Goal: Task Accomplishment & Management: Complete application form

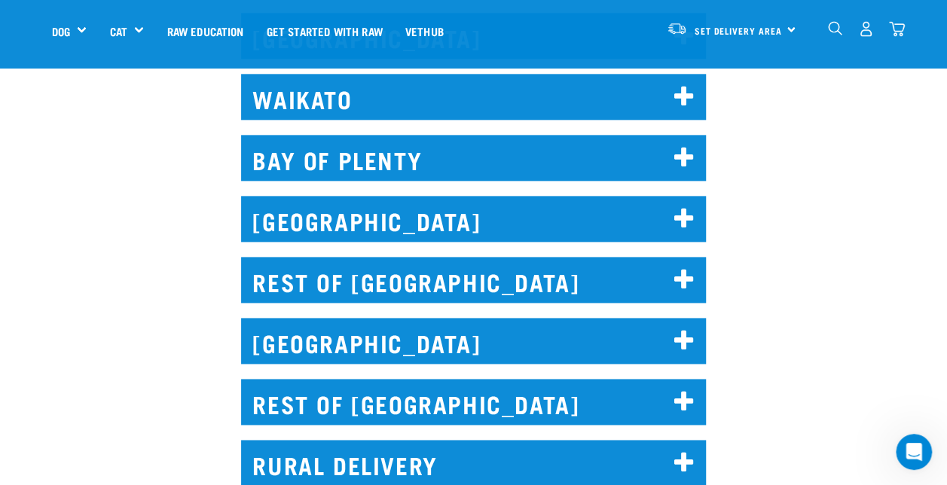
scroll to position [874, 0]
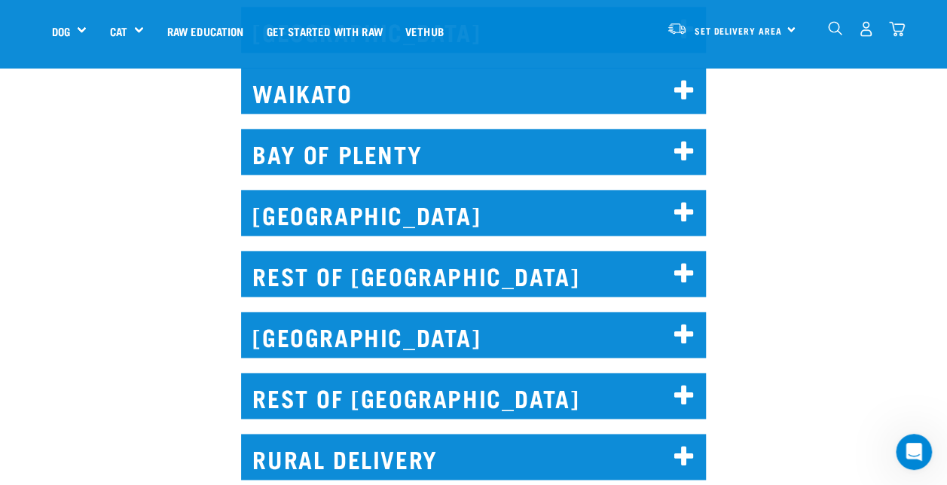
click at [434, 373] on h2 "REST OF SOUTH ISLAND" at bounding box center [473, 396] width 465 height 46
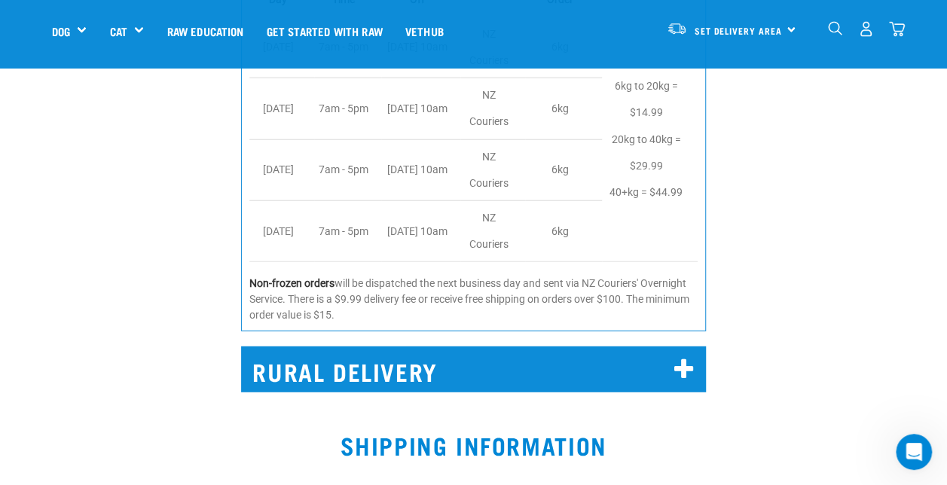
scroll to position [1910, 0]
click at [834, 26] on img "dropdown navigation" at bounding box center [835, 28] width 14 height 14
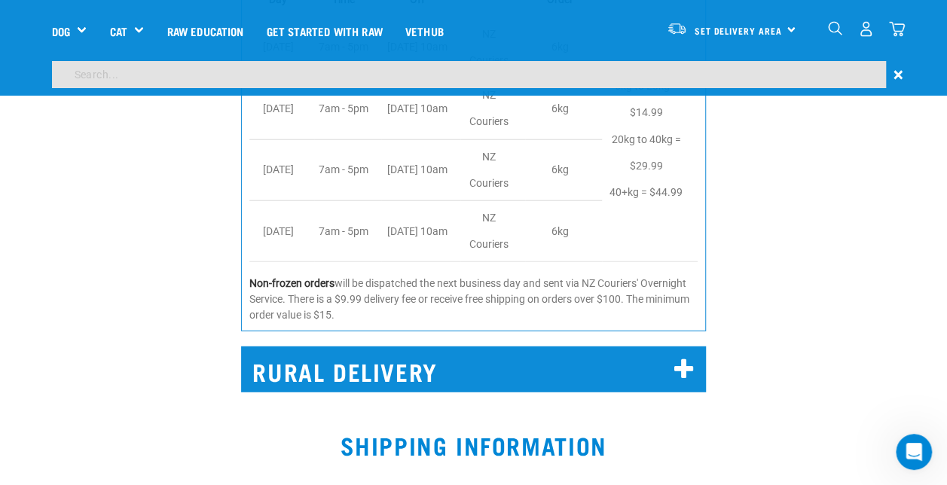
scroll to position [1865, 0]
click at [758, 86] on input "search" at bounding box center [469, 74] width 834 height 27
type input "subscription"
click at [157, 75] on input "subscription" at bounding box center [469, 74] width 834 height 27
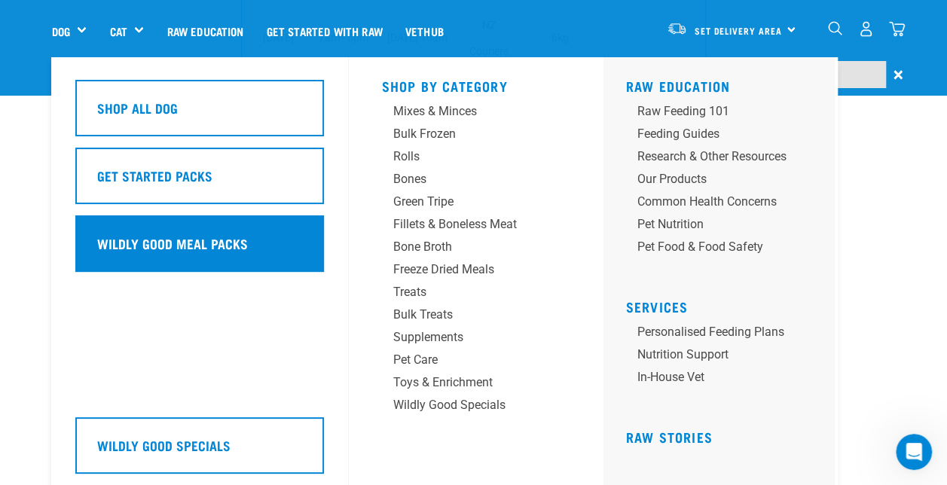
scroll to position [1965, 0]
click at [232, 243] on h5 "Wildly Good Meal Packs" at bounding box center [172, 244] width 151 height 20
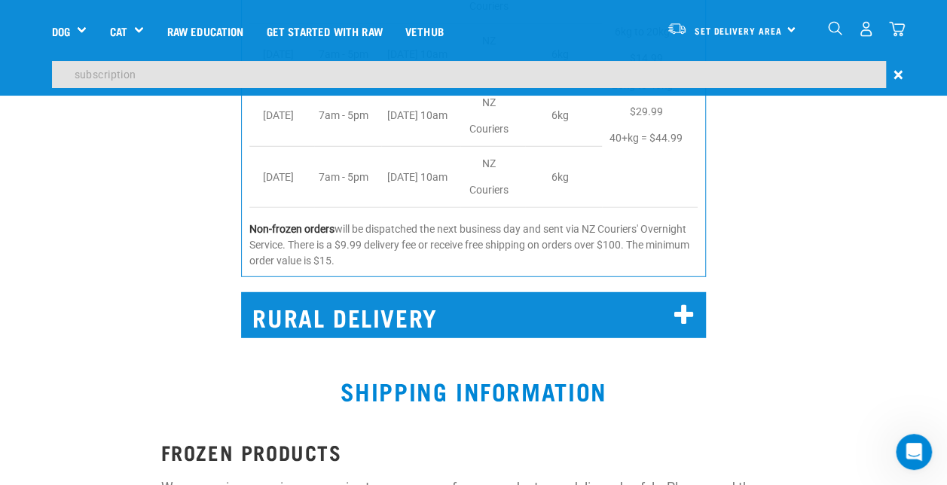
click at [896, 71] on span "×" at bounding box center [898, 74] width 10 height 27
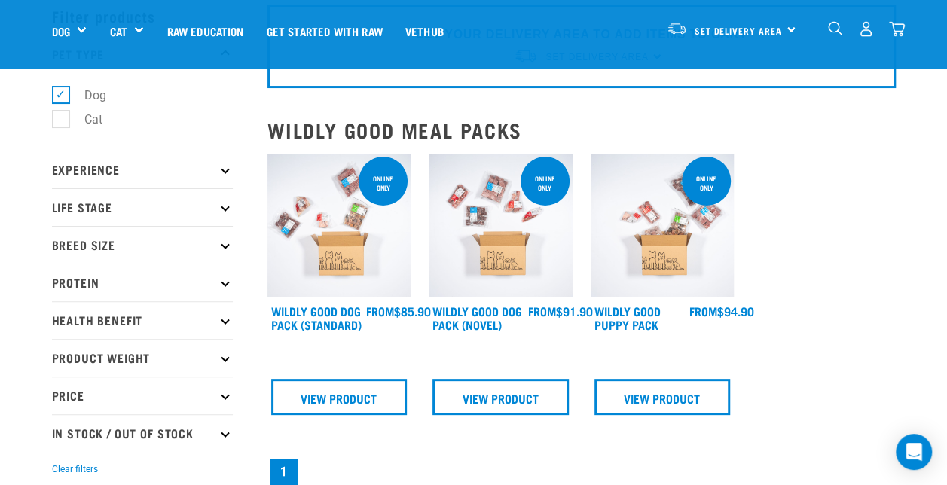
scroll to position [68, 0]
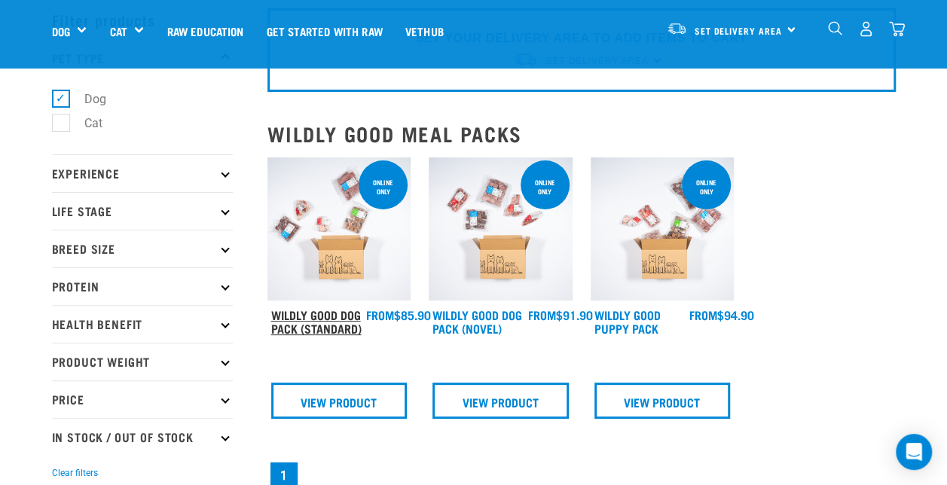
click at [333, 318] on link "Wildly Good Dog Pack (Standard)" at bounding box center [316, 321] width 90 height 20
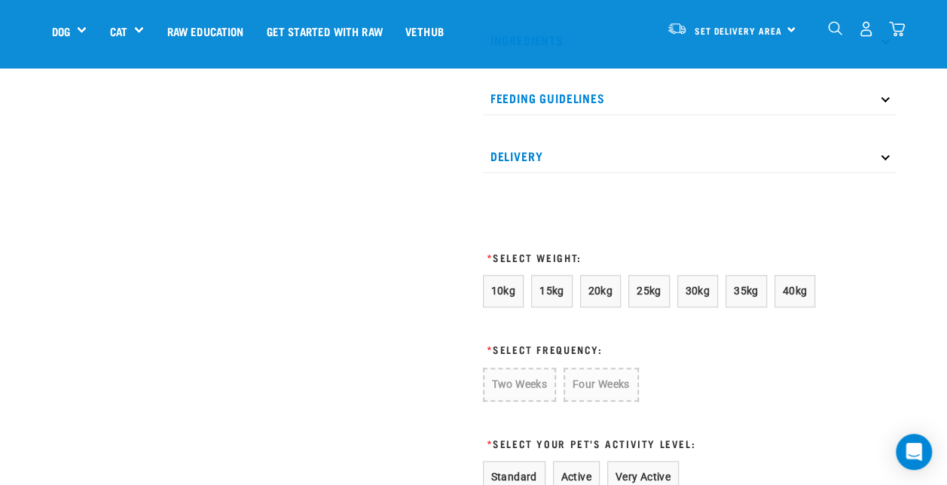
scroll to position [790, 0]
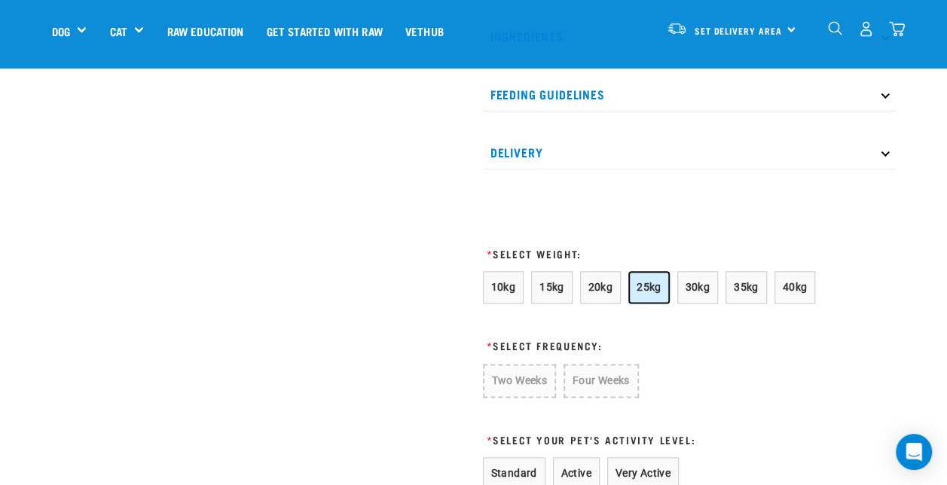
click at [646, 285] on span "25kg" at bounding box center [649, 287] width 25 height 12
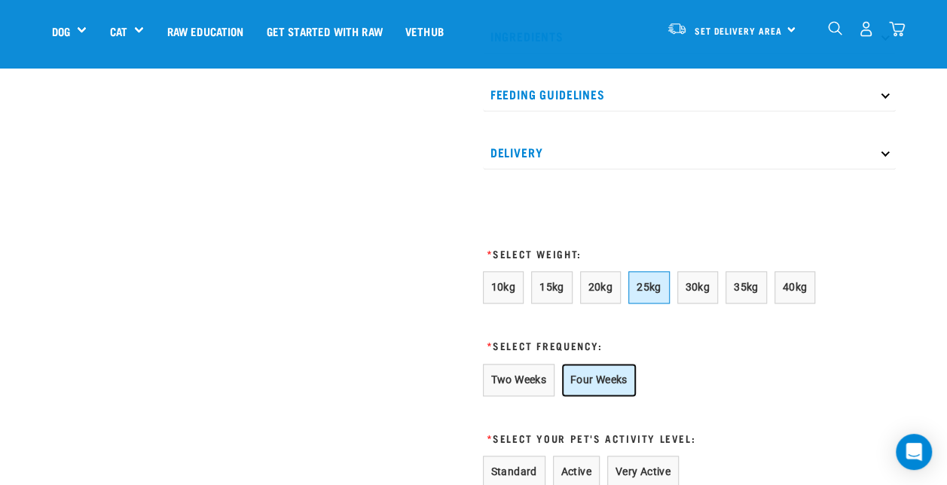
click at [612, 380] on button "Four Weeks" at bounding box center [599, 380] width 74 height 32
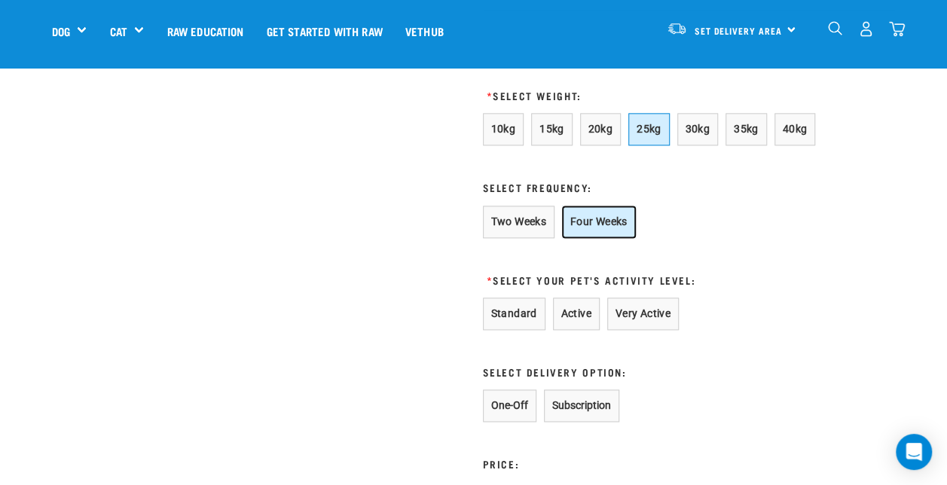
scroll to position [960, 0]
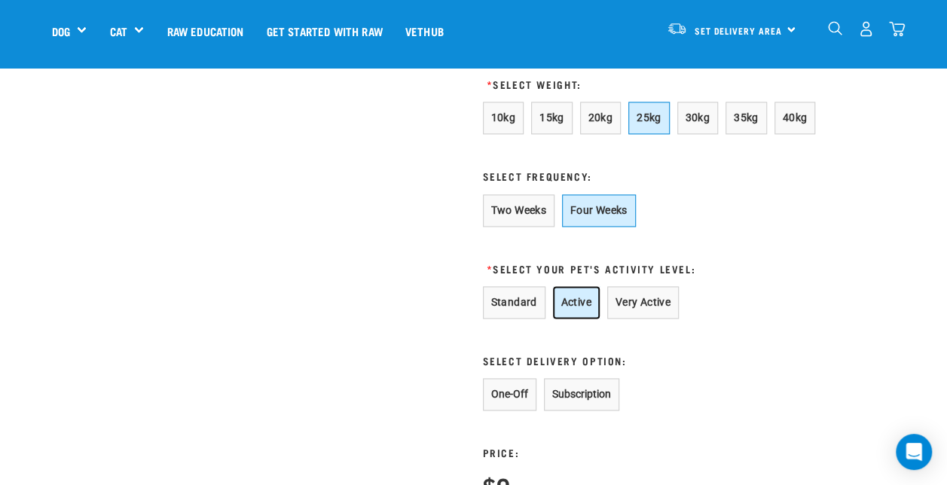
click at [579, 301] on button "Active" at bounding box center [576, 302] width 47 height 32
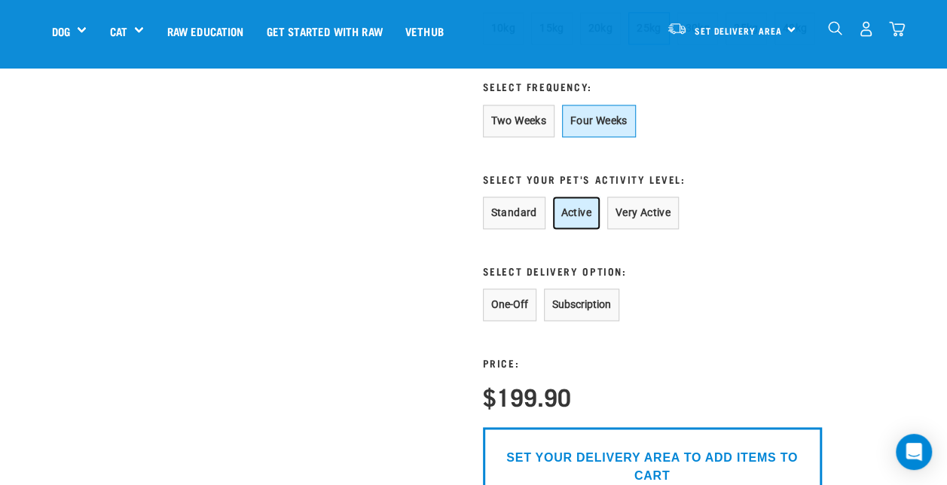
scroll to position [1050, 0]
click at [588, 310] on button "Subscription" at bounding box center [581, 304] width 75 height 32
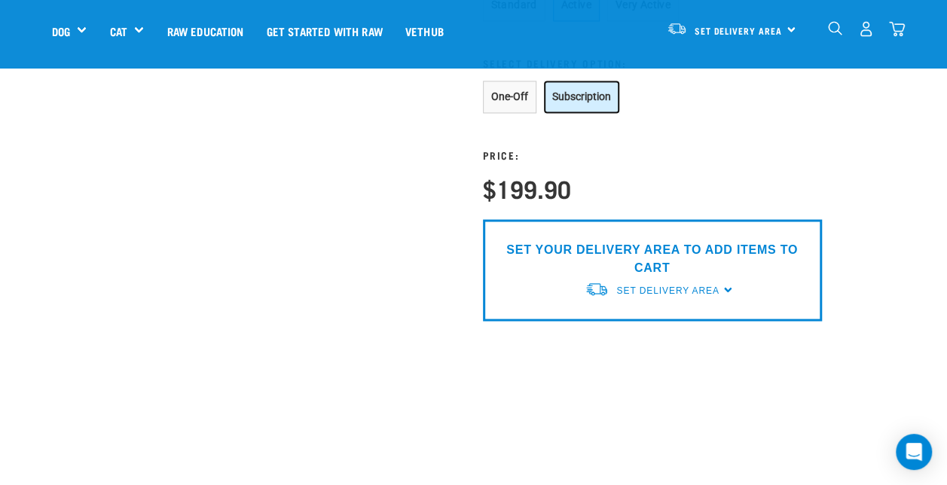
scroll to position [1248, 0]
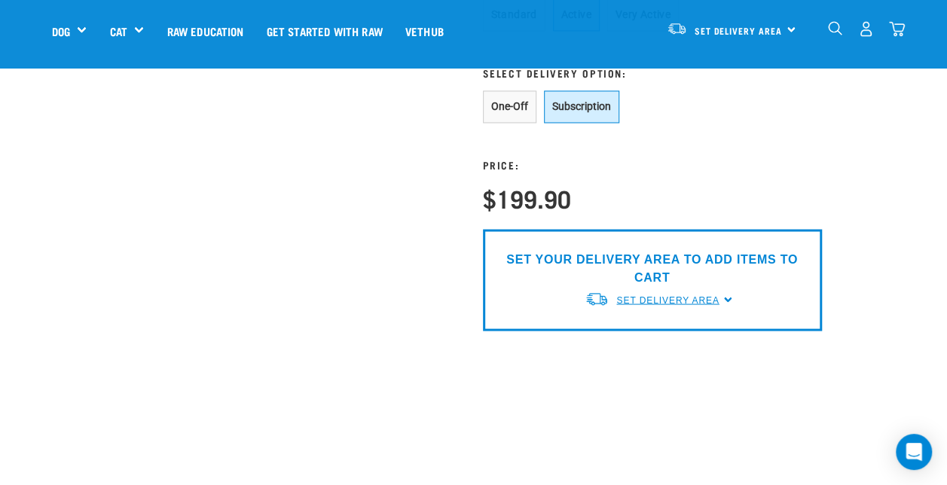
click at [697, 293] on link "Set Delivery Area" at bounding box center [667, 300] width 102 height 14
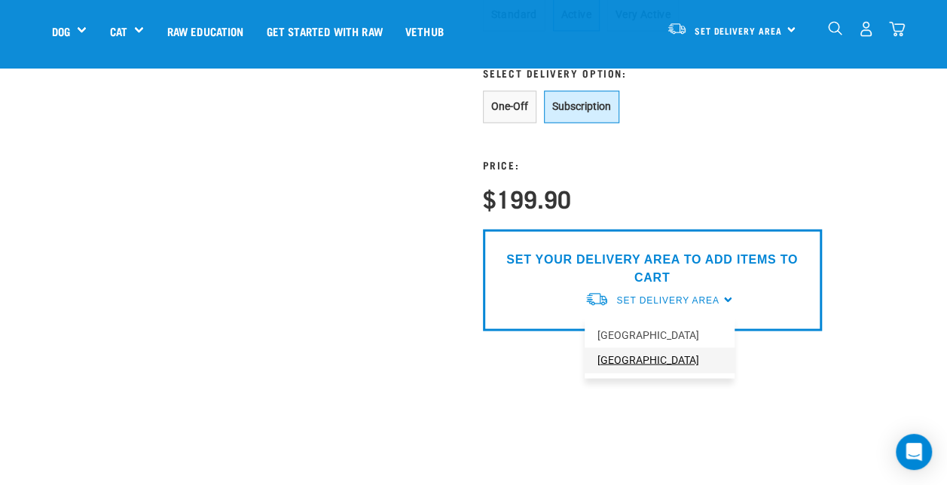
click at [630, 359] on link "[GEOGRAPHIC_DATA]" at bounding box center [660, 359] width 150 height 25
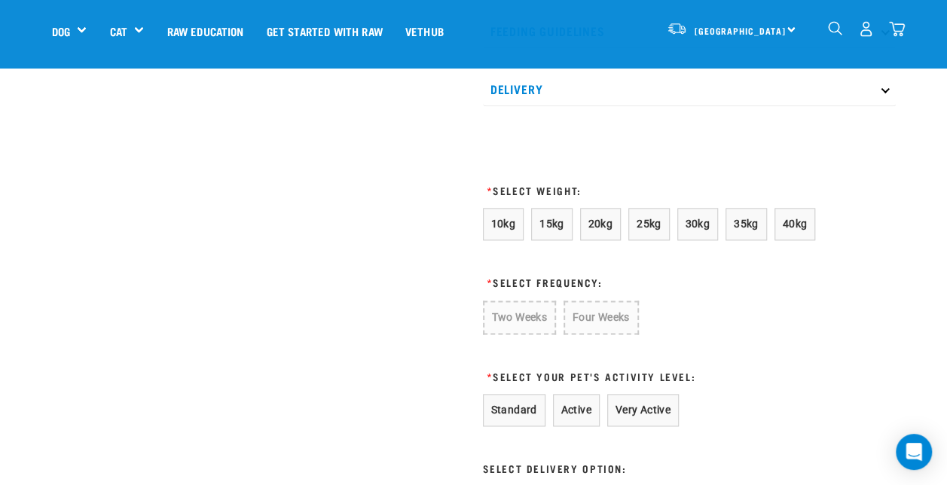
scroll to position [863, 0]
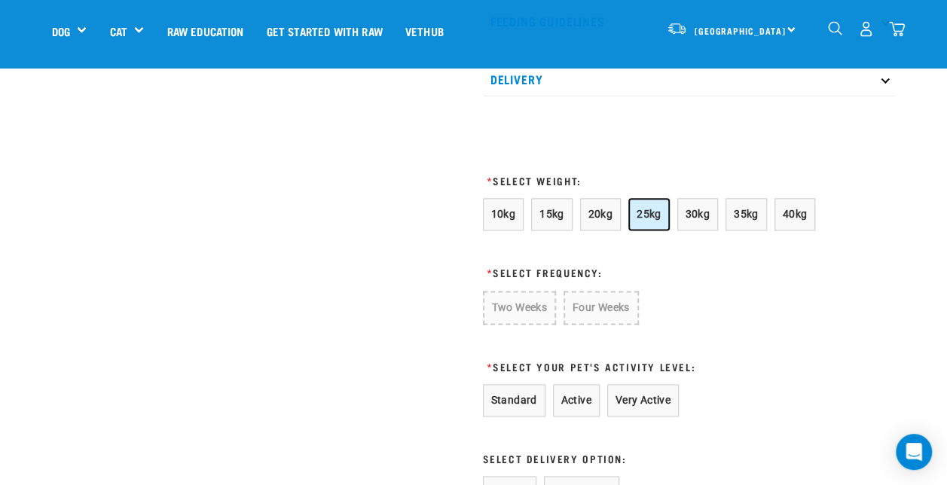
click at [641, 218] on span "25kg" at bounding box center [649, 214] width 25 height 12
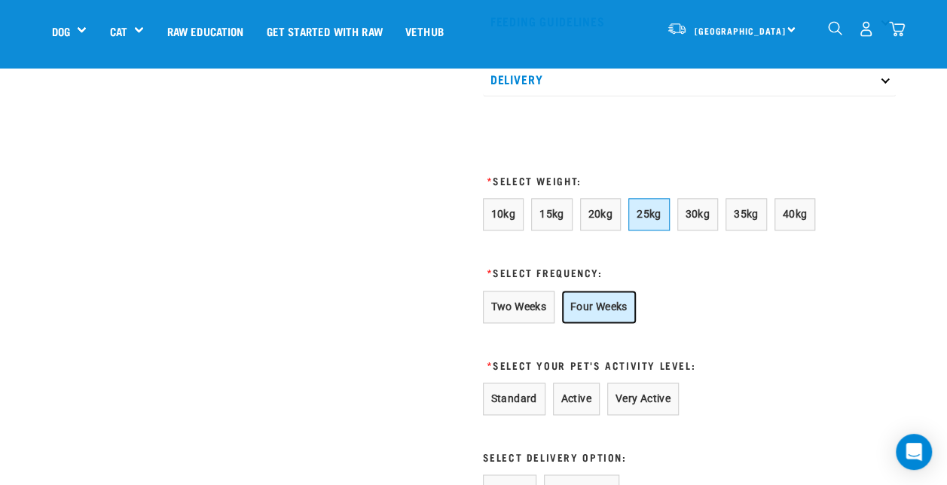
click at [594, 309] on button "Four Weeks" at bounding box center [599, 307] width 74 height 32
click at [563, 387] on button "Active" at bounding box center [576, 399] width 47 height 32
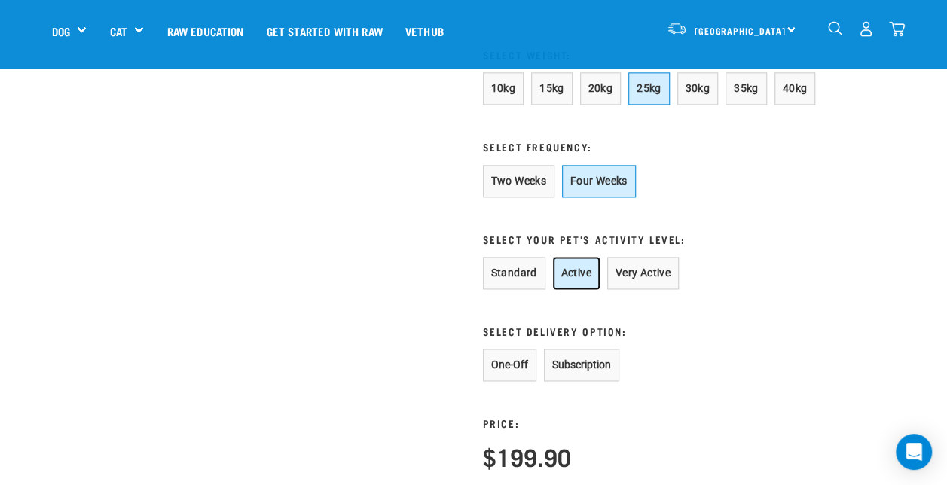
scroll to position [990, 0]
click at [573, 359] on button "Subscription" at bounding box center [581, 364] width 75 height 32
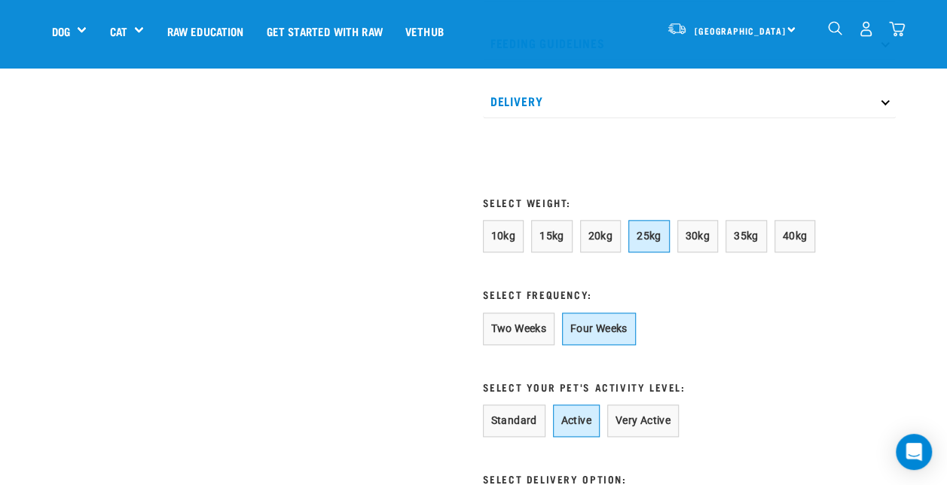
scroll to position [839, 0]
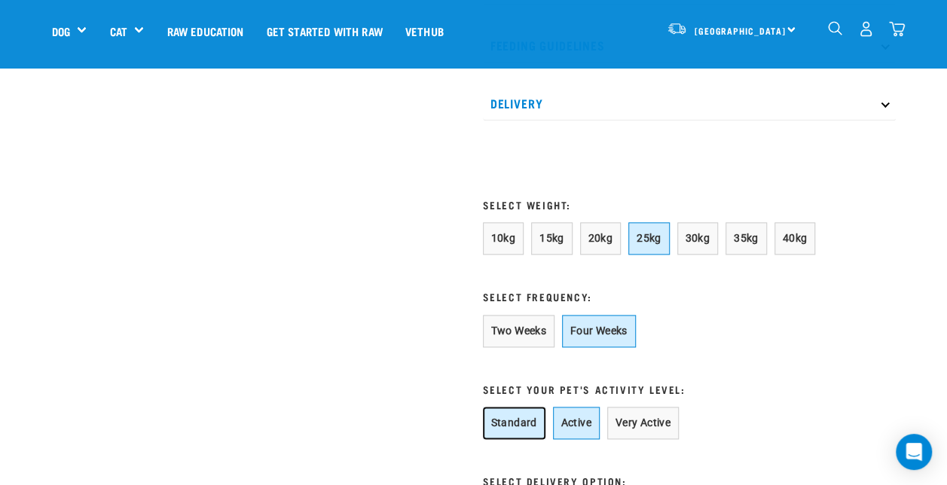
click at [509, 416] on button "Standard" at bounding box center [514, 423] width 63 height 32
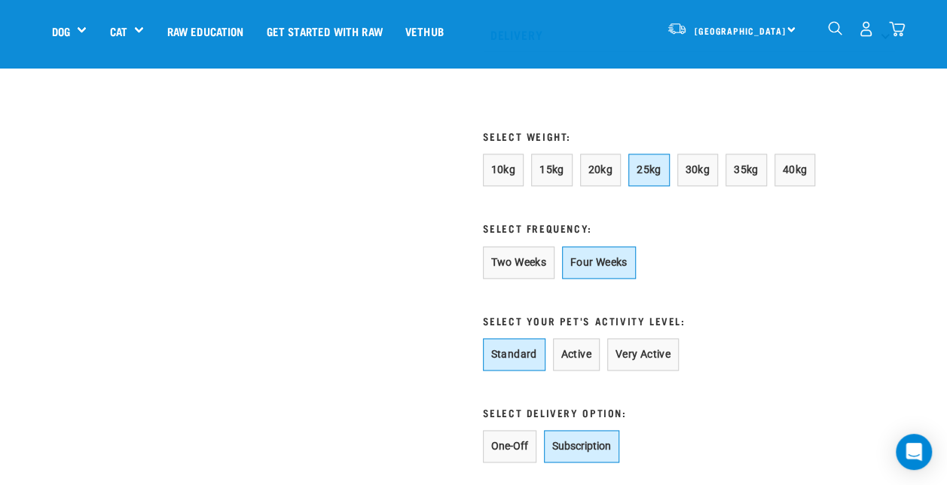
scroll to position [1117, 0]
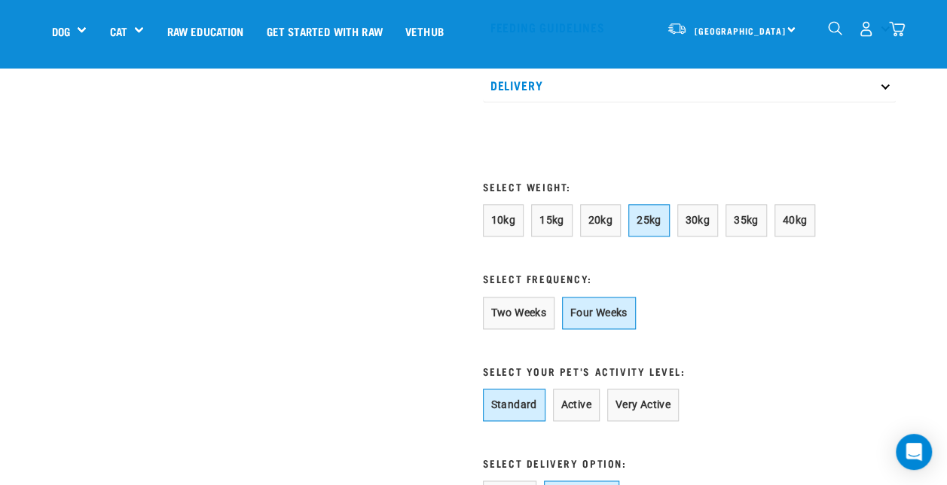
scroll to position [857, 0]
click at [520, 312] on button "Two Weeks" at bounding box center [519, 314] width 72 height 32
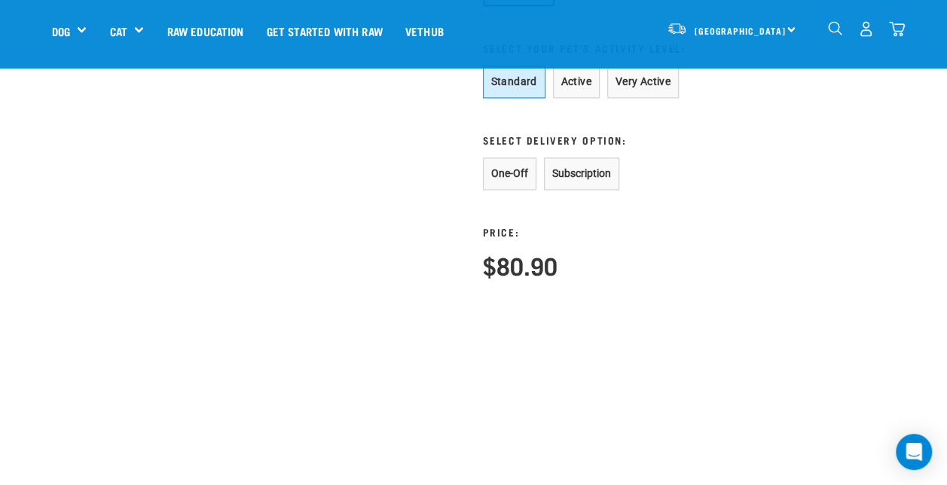
scroll to position [1181, 0]
click at [585, 176] on button "Subscription" at bounding box center [581, 173] width 75 height 32
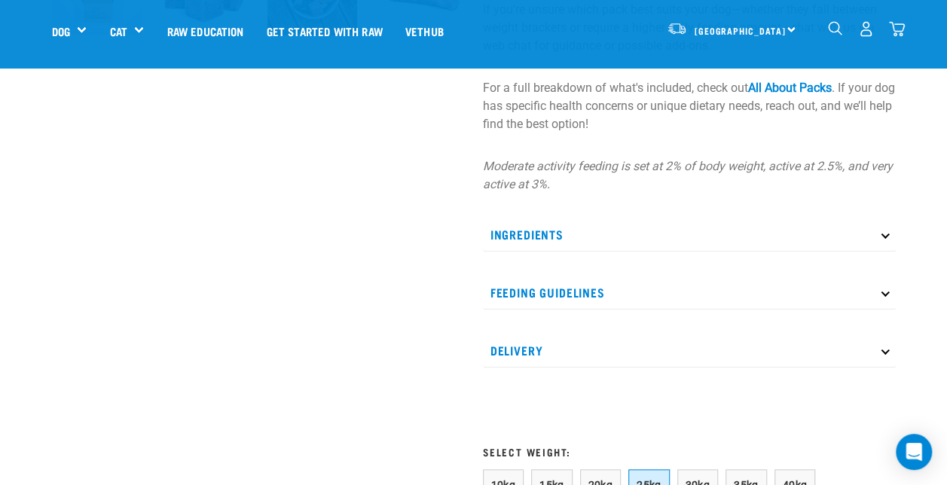
scroll to position [591, 0]
click at [573, 354] on p "Delivery" at bounding box center [689, 351] width 413 height 34
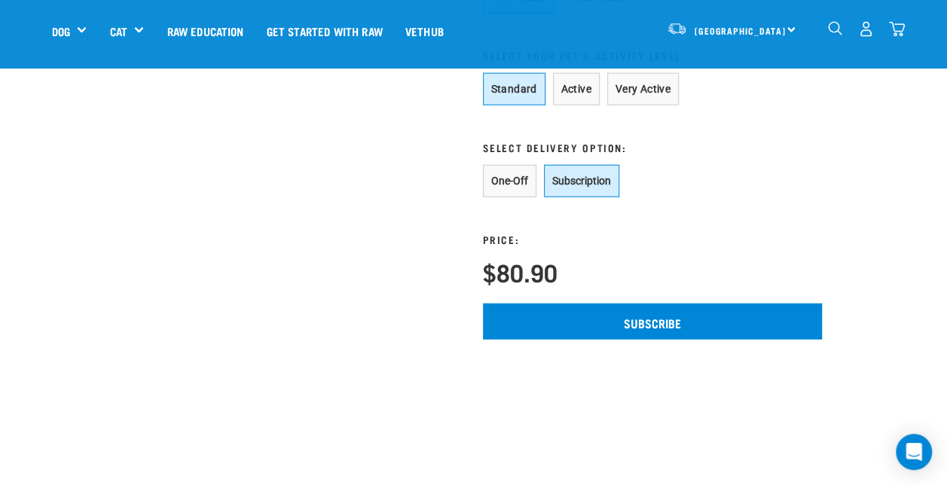
scroll to position [1825, 0]
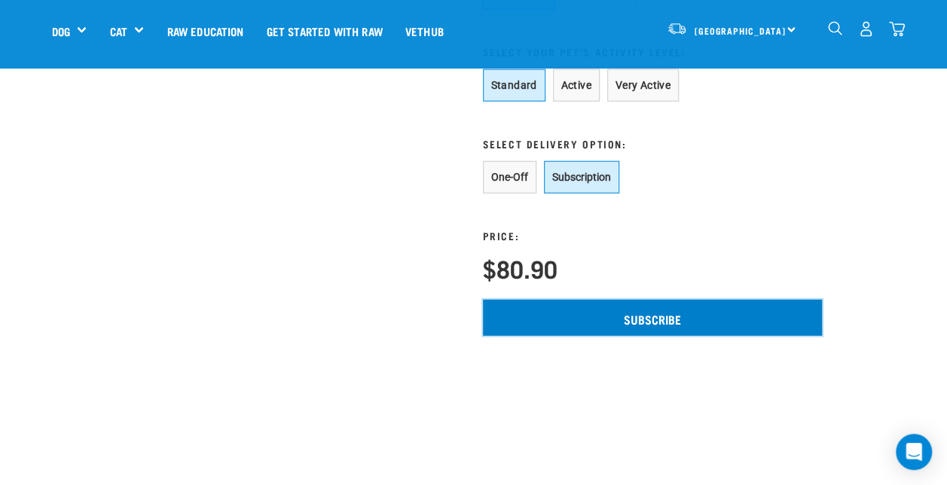
click at [603, 300] on input "Subscribe" at bounding box center [652, 318] width 339 height 36
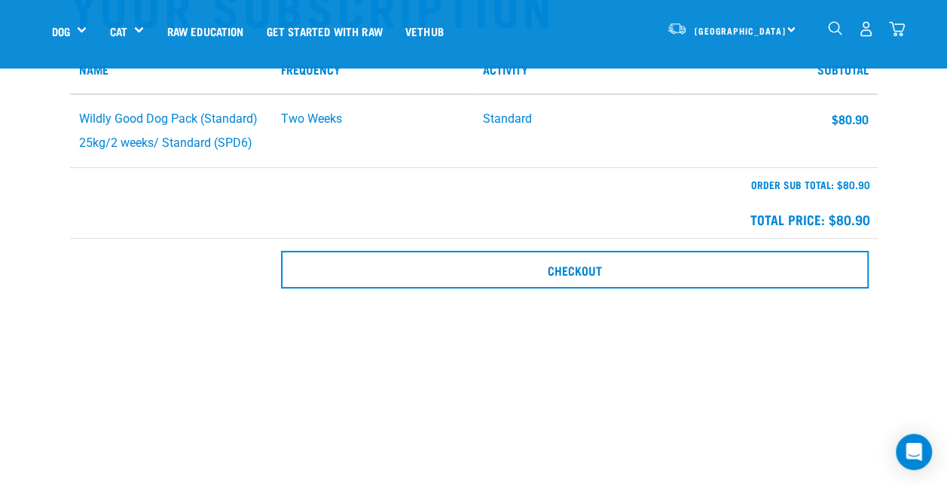
scroll to position [158, 0]
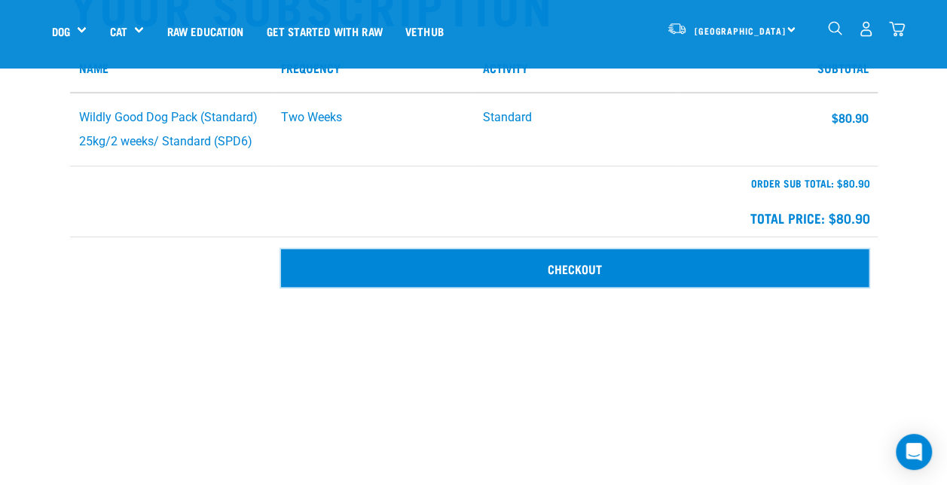
click at [518, 261] on link "Checkout" at bounding box center [575, 268] width 588 height 38
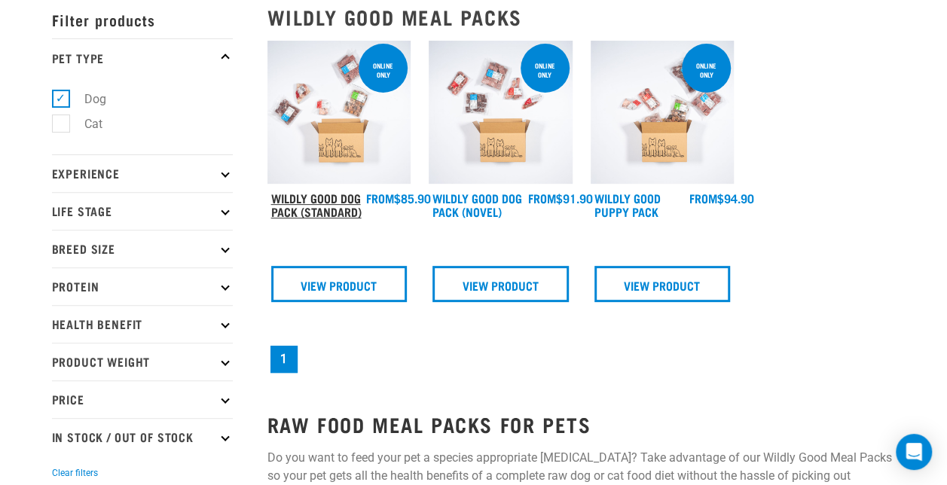
click at [319, 208] on link "Wildly Good Dog Pack (Standard)" at bounding box center [316, 204] width 90 height 20
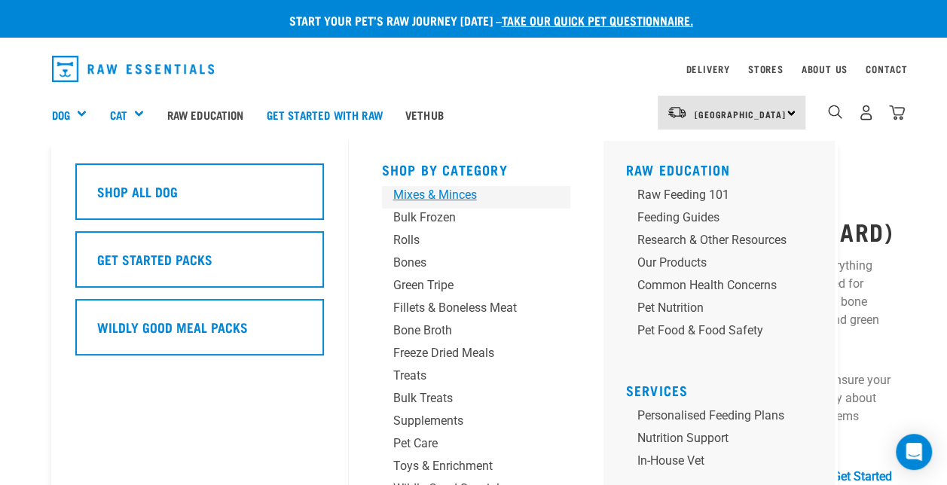
click at [444, 195] on div "Mixes & Minces" at bounding box center [463, 195] width 141 height 18
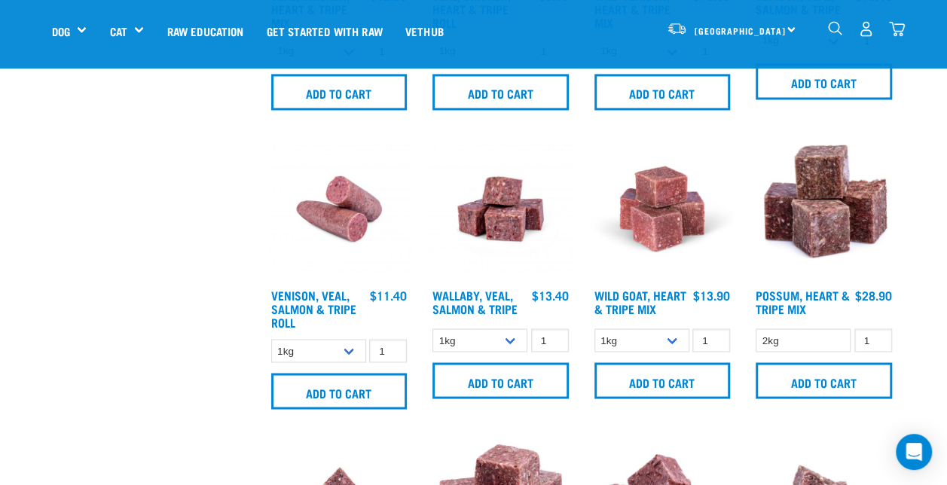
scroll to position [1188, 0]
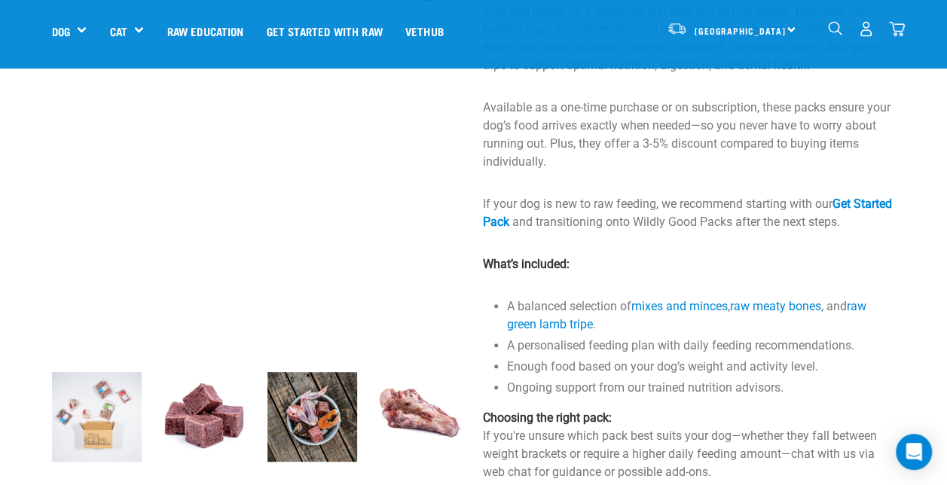
scroll to position [170, 0]
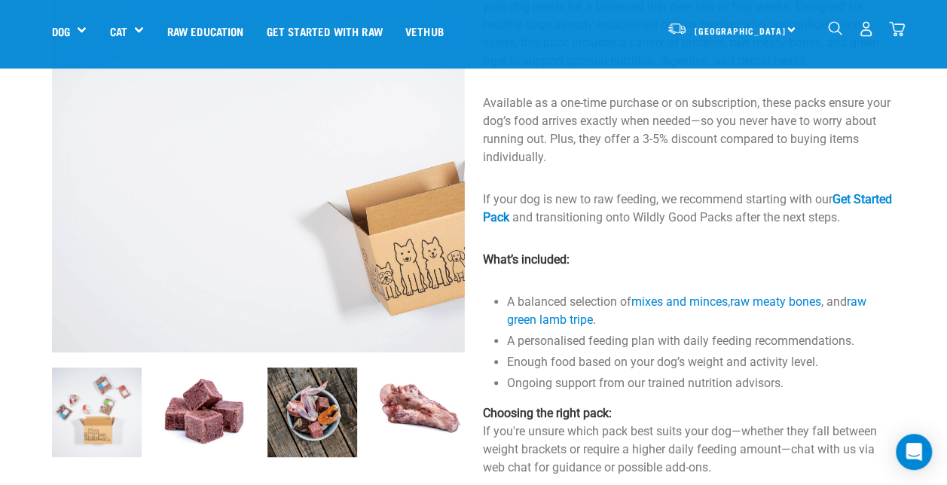
click at [218, 246] on img at bounding box center [258, 146] width 413 height 413
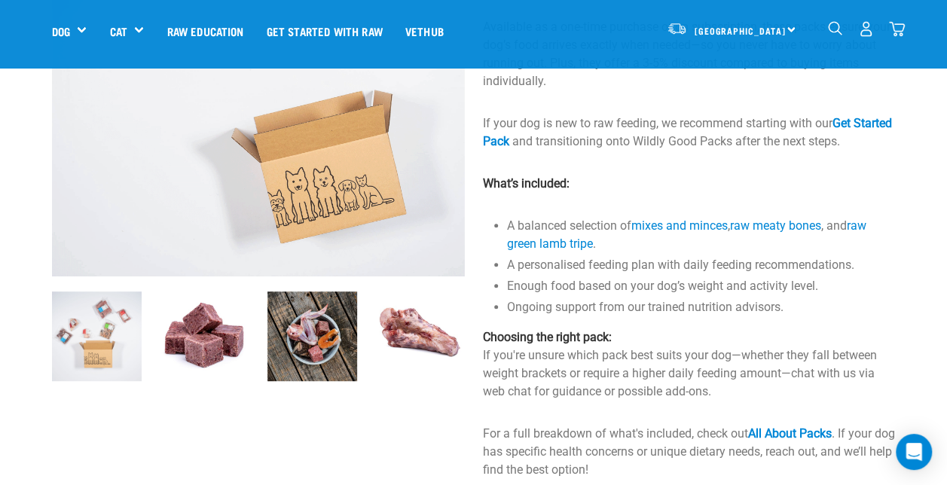
scroll to position [247, 0]
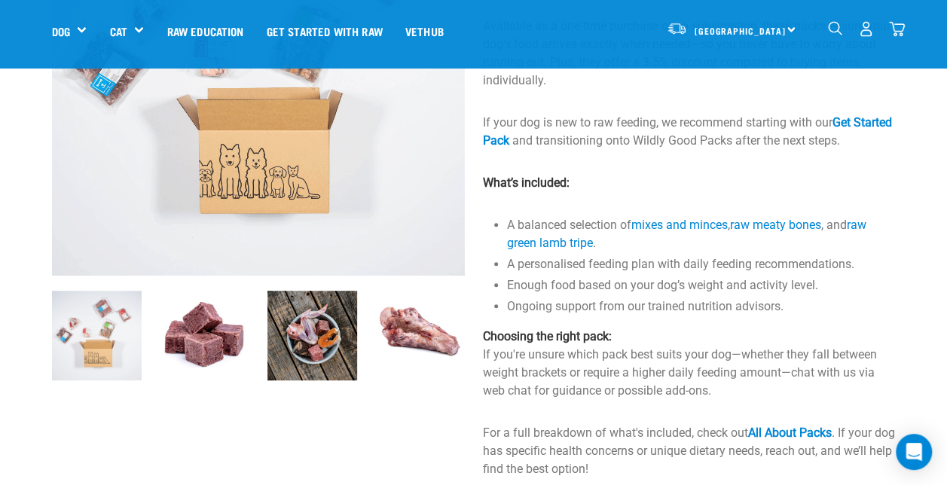
click at [200, 341] on img at bounding box center [205, 336] width 90 height 90
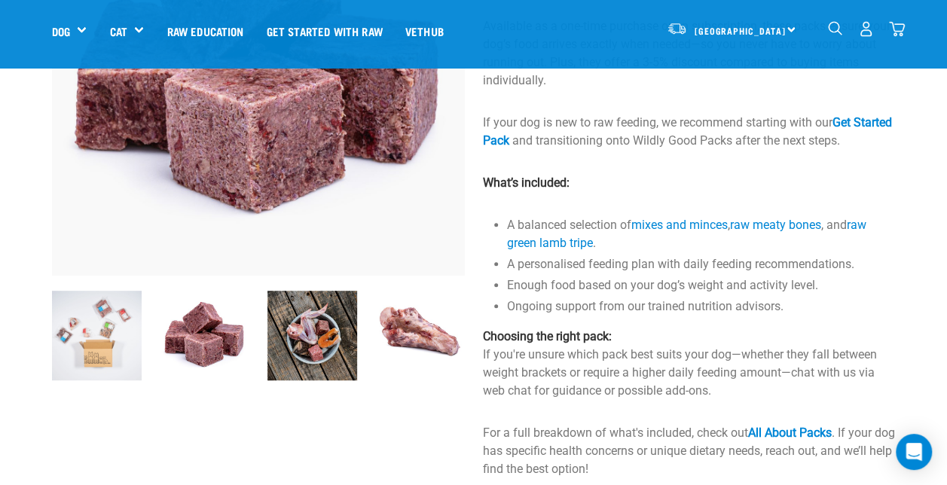
click at [87, 330] on img at bounding box center [97, 336] width 90 height 90
click at [303, 330] on img at bounding box center [312, 336] width 90 height 90
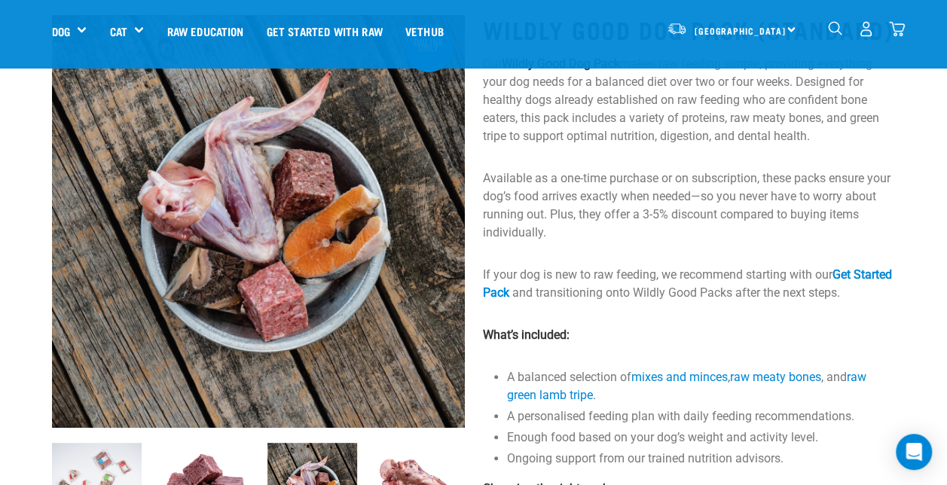
scroll to position [97, 0]
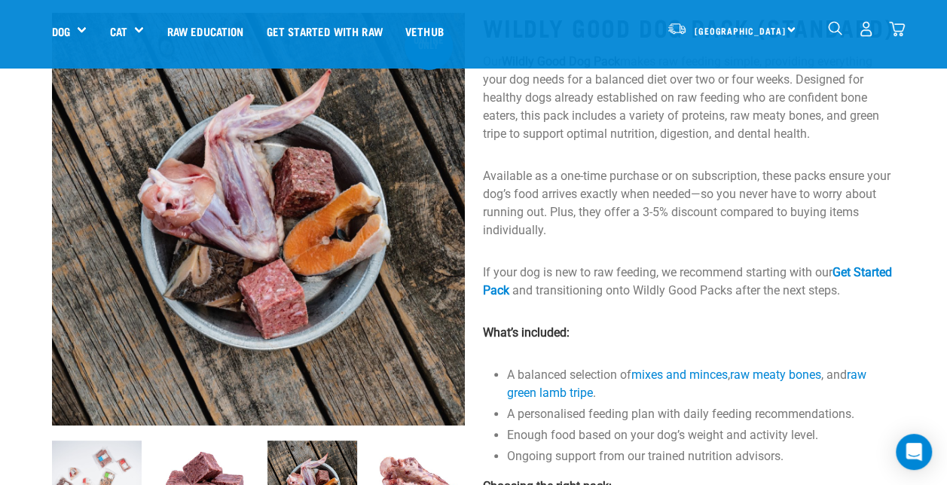
click at [420, 450] on img at bounding box center [420, 486] width 90 height 90
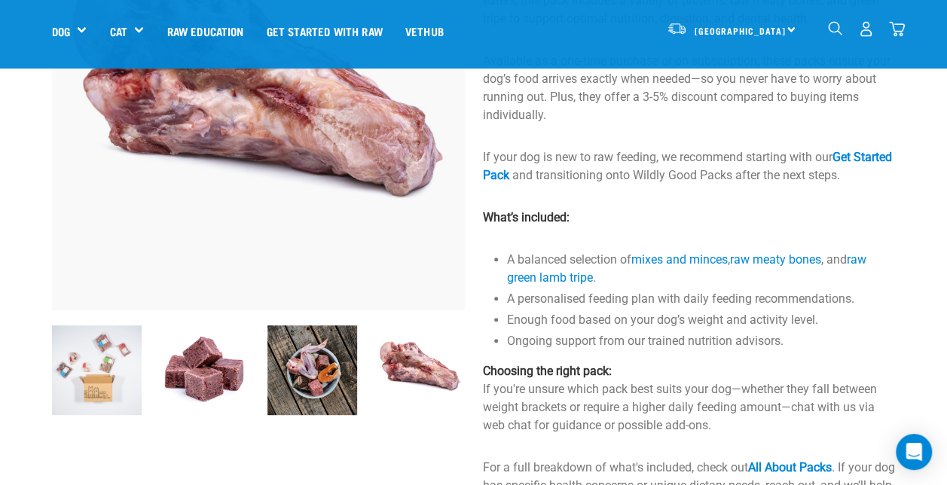
scroll to position [226, 0]
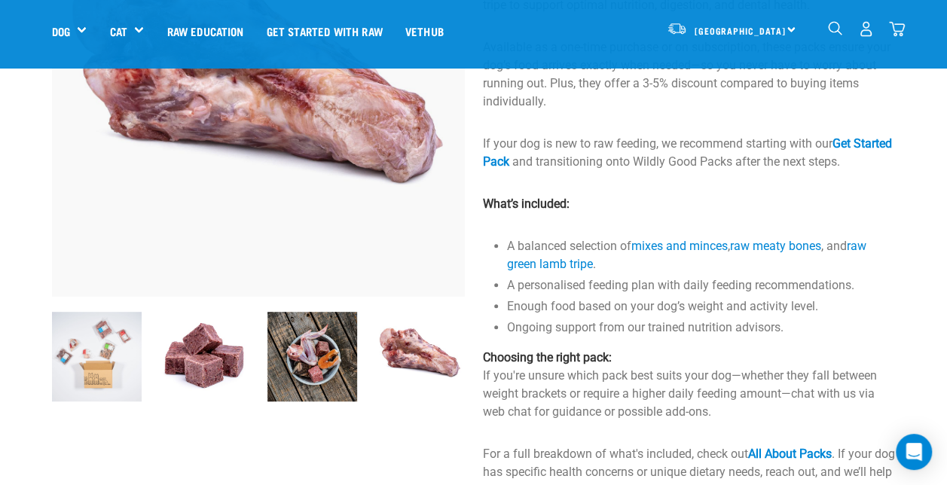
click at [423, 340] on img at bounding box center [420, 357] width 90 height 90
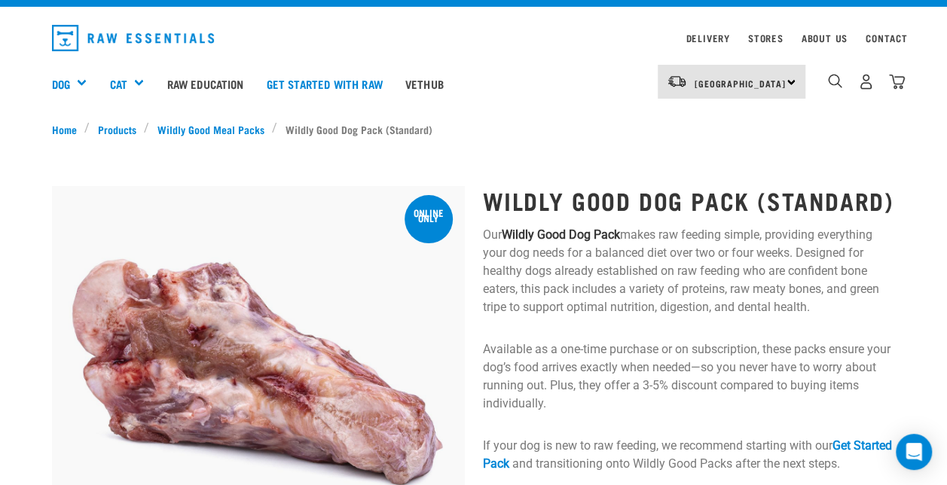
scroll to position [30, 0]
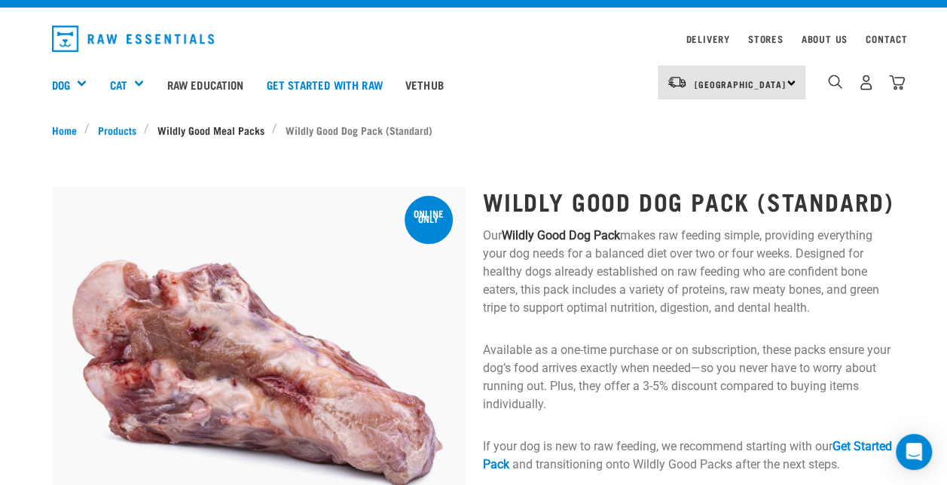
click at [201, 127] on link "Wildly Good Meal Packs" at bounding box center [210, 130] width 123 height 16
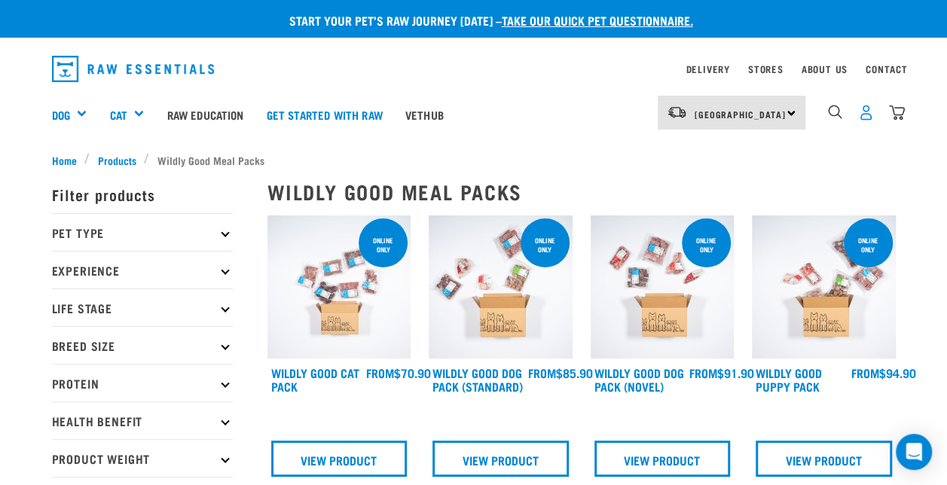
click at [863, 115] on img "dropdown navigation" at bounding box center [866, 113] width 16 height 16
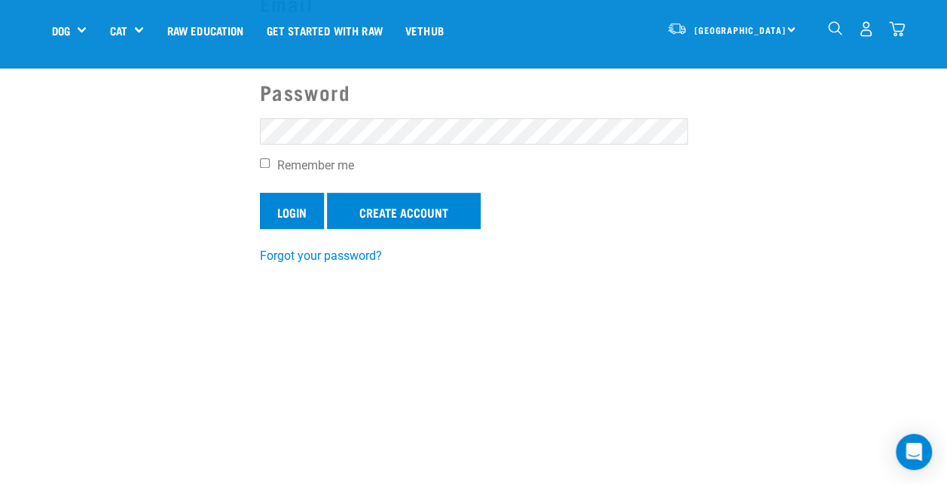
scroll to position [211, 0]
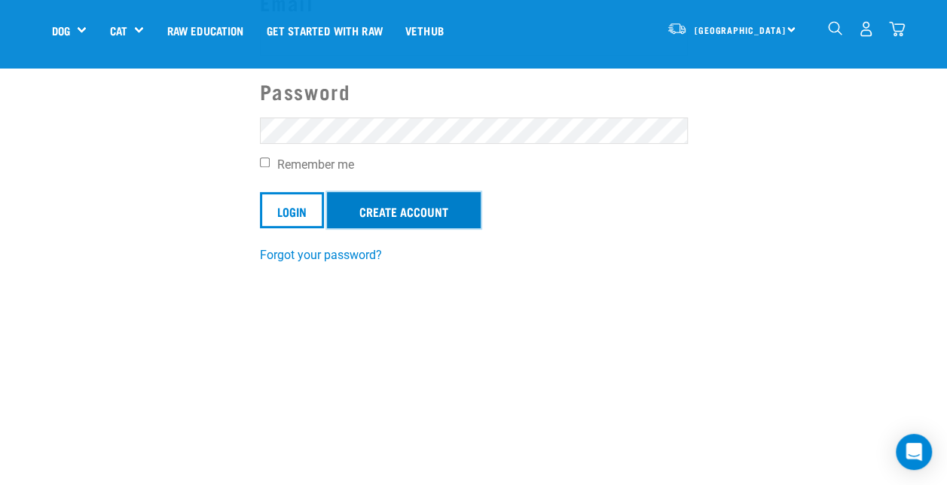
click at [386, 208] on link "Create Account" at bounding box center [404, 210] width 154 height 36
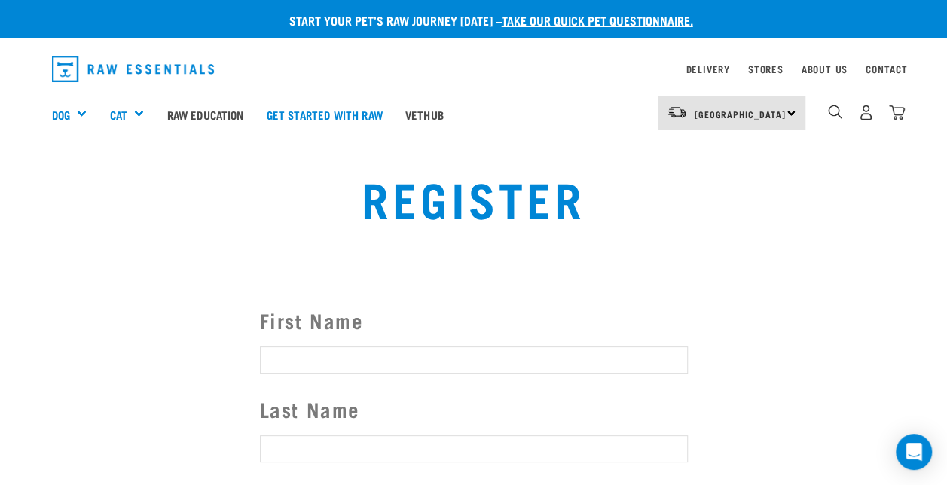
click at [321, 363] on input "First Name" at bounding box center [474, 360] width 428 height 27
type input "k"
type input "Kirsty"
type input "Armstrong"
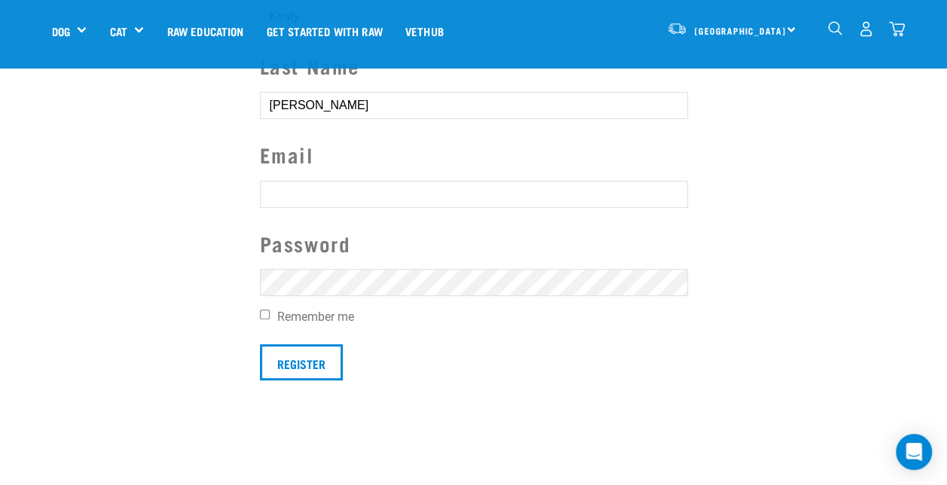
scroll to position [248, 0]
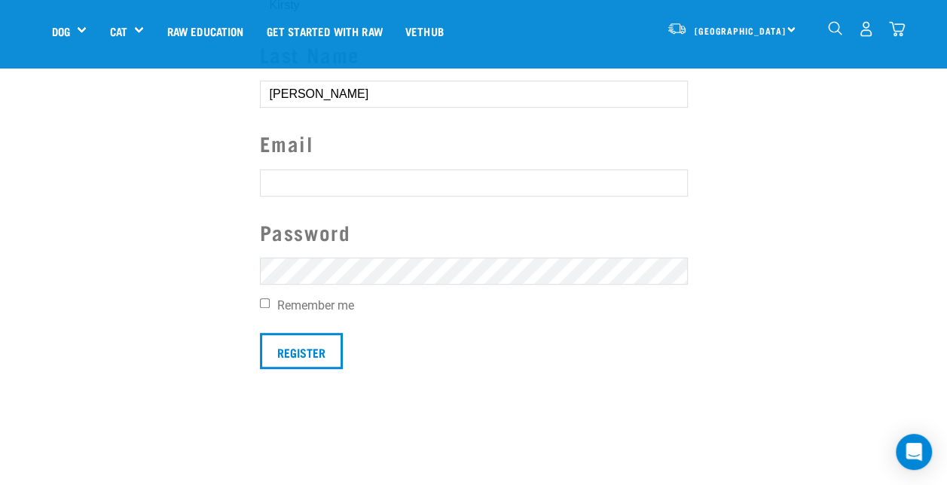
click at [277, 187] on input "text" at bounding box center [474, 182] width 428 height 27
type input "k.armstrong@windowslive.com"
click at [255, 301] on div "First Name Kirsty Last Name Armstrong Email k.armstrong@windowslive.com Passwor…" at bounding box center [474, 159] width 452 height 419
click at [267, 301] on input "Remember me" at bounding box center [265, 303] width 10 height 10
checkbox input "true"
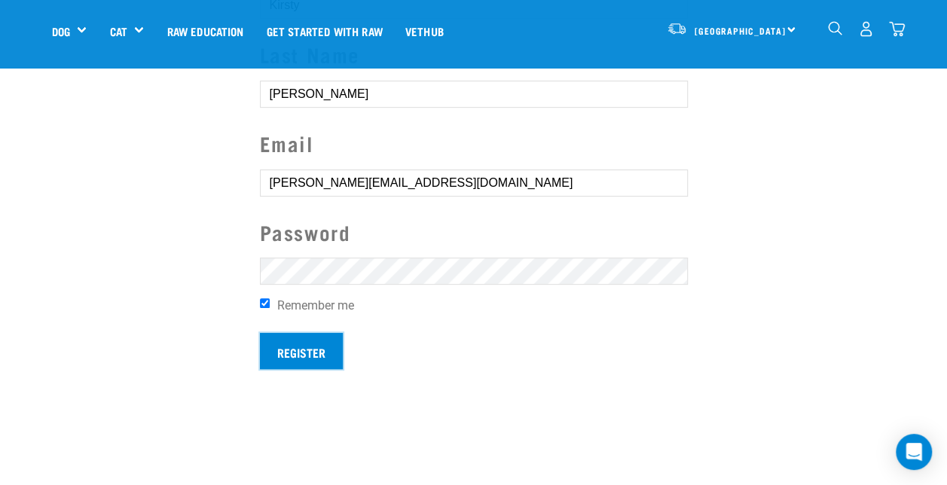
click at [304, 353] on input "Register" at bounding box center [301, 351] width 83 height 36
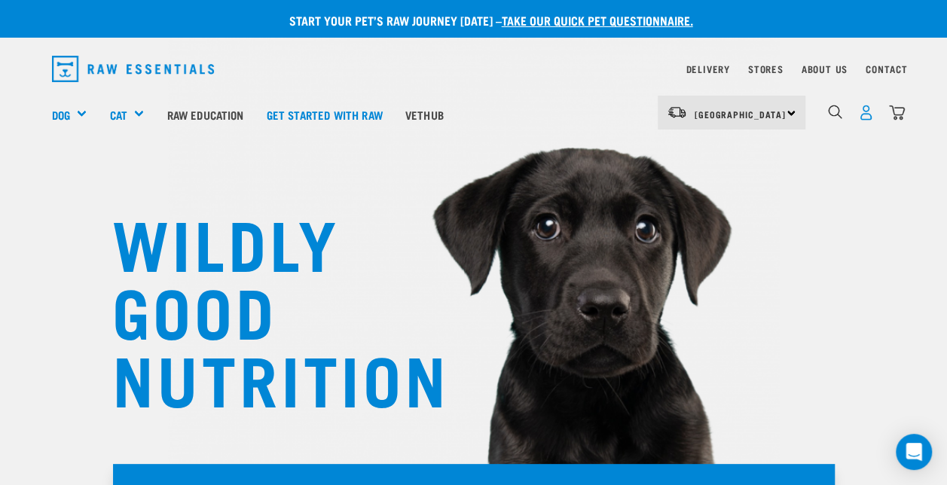
click at [863, 112] on img "dropdown navigation" at bounding box center [866, 113] width 16 height 16
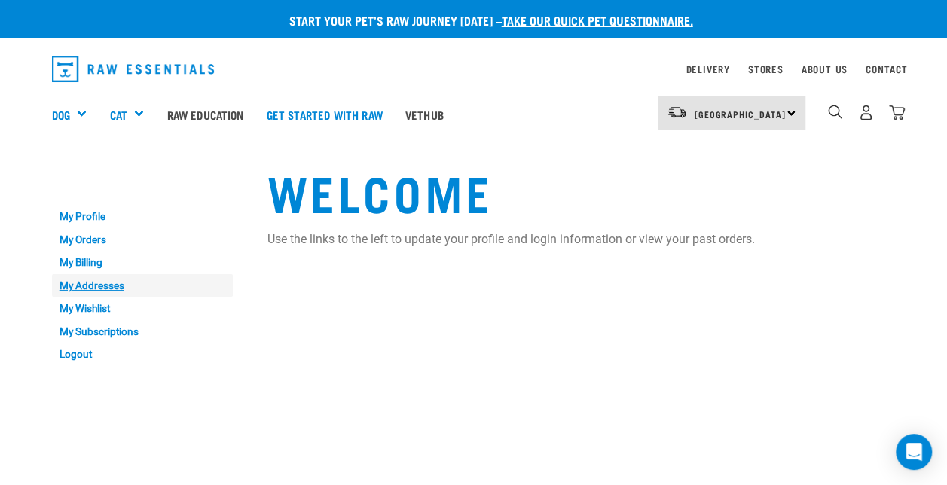
click at [99, 282] on link "My Addresses" at bounding box center [142, 285] width 181 height 23
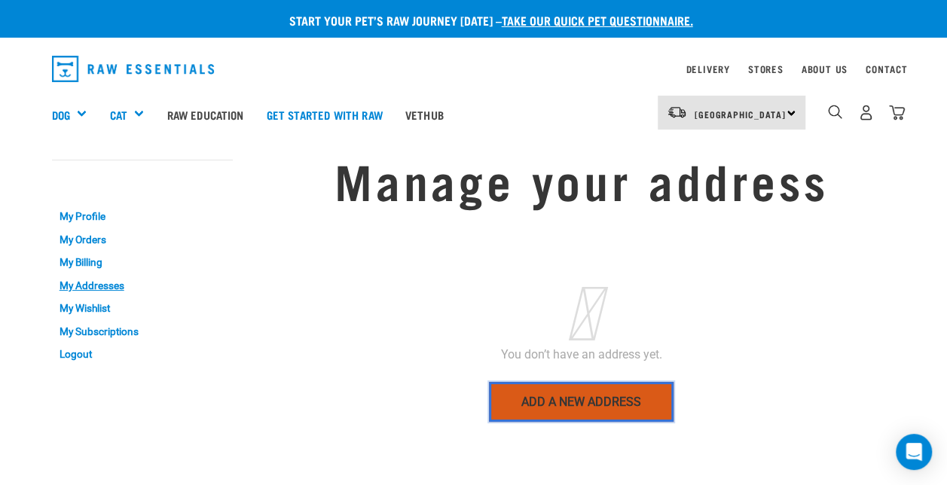
click at [550, 387] on link "Add a new address" at bounding box center [581, 401] width 185 height 39
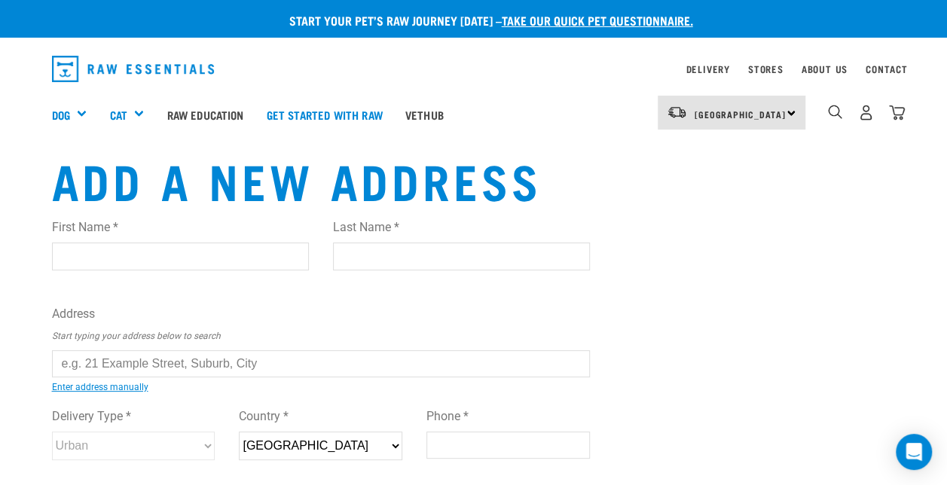
click at [239, 261] on input "First Name *" at bounding box center [180, 256] width 257 height 27
type input "Kirsty"
type input "Armstrong"
click at [286, 319] on label "Address" at bounding box center [321, 314] width 539 height 18
click at [249, 364] on input "text" at bounding box center [321, 363] width 539 height 27
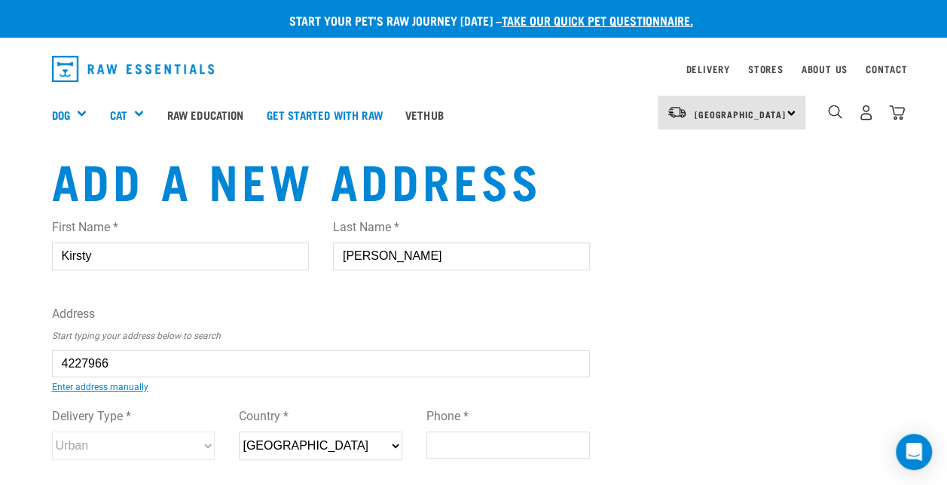
click at [255, 393] on div "First Name * Kirsty Last Name * Armstrong Address Start typing your address bel…" at bounding box center [321, 353] width 539 height 295
type input "31 Treloar Crescent, Hobsonville, Auckland 0616"
type input "31 Treloar Crescent"
type input "Hobsonville"
type input "Auckland"
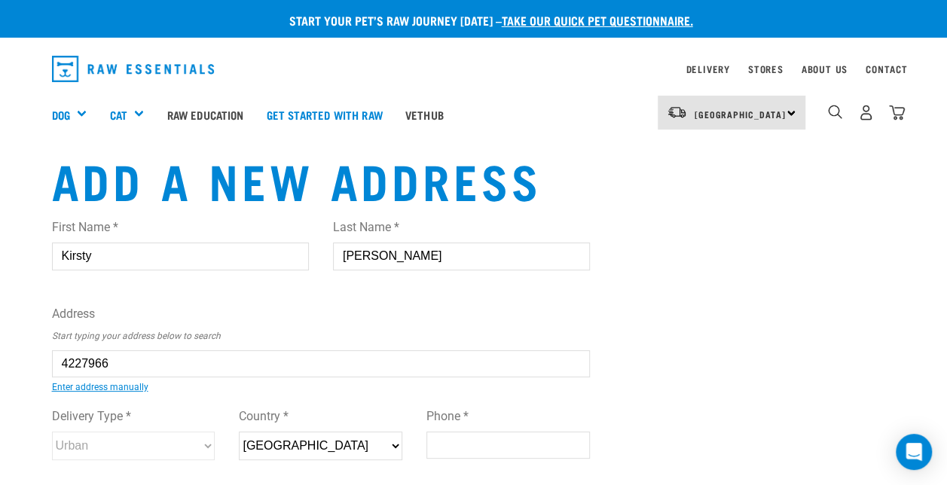
select select "AUK"
type input "0616"
select select "Urban"
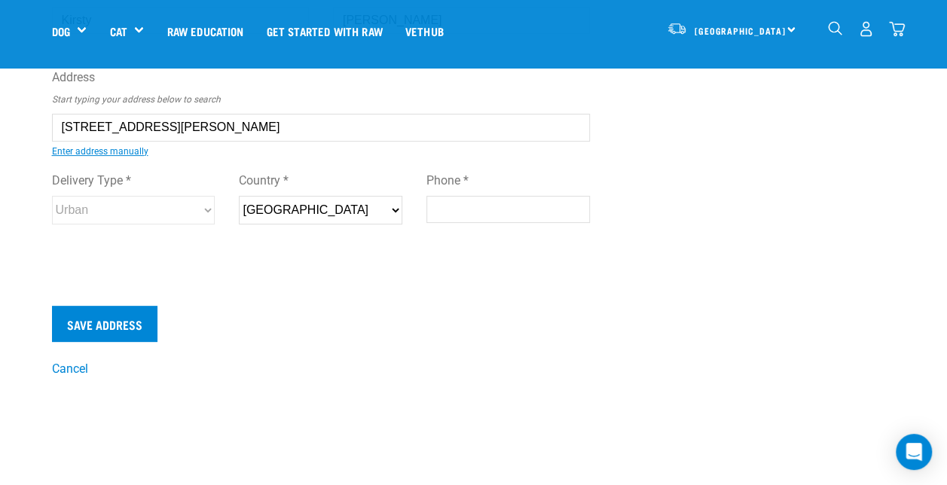
scroll to position [134, 0]
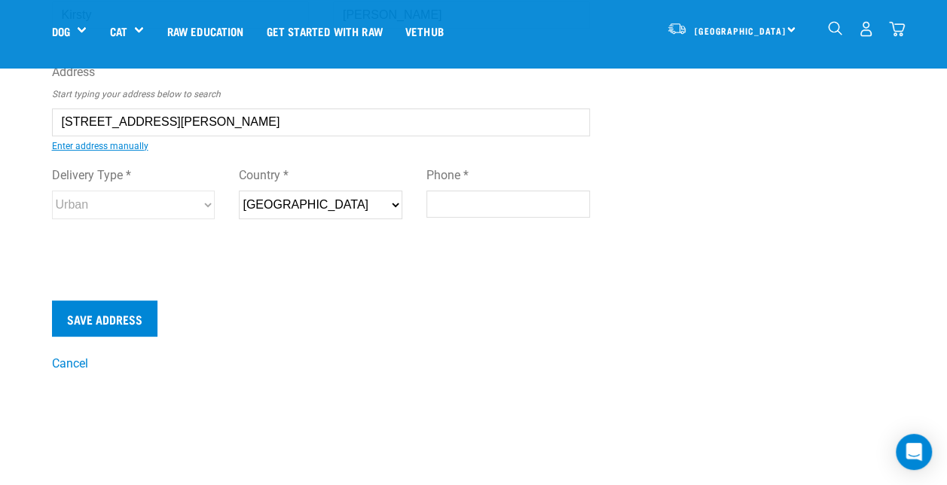
type input "31 Treloar Crescent, Hobsonville, Auckland 0616"
click at [472, 203] on input "Phone *" at bounding box center [507, 204] width 163 height 27
type input "0273268472"
click at [362, 318] on div "Save Address" at bounding box center [321, 319] width 539 height 36
click at [131, 314] on input "Save Address" at bounding box center [104, 319] width 105 height 36
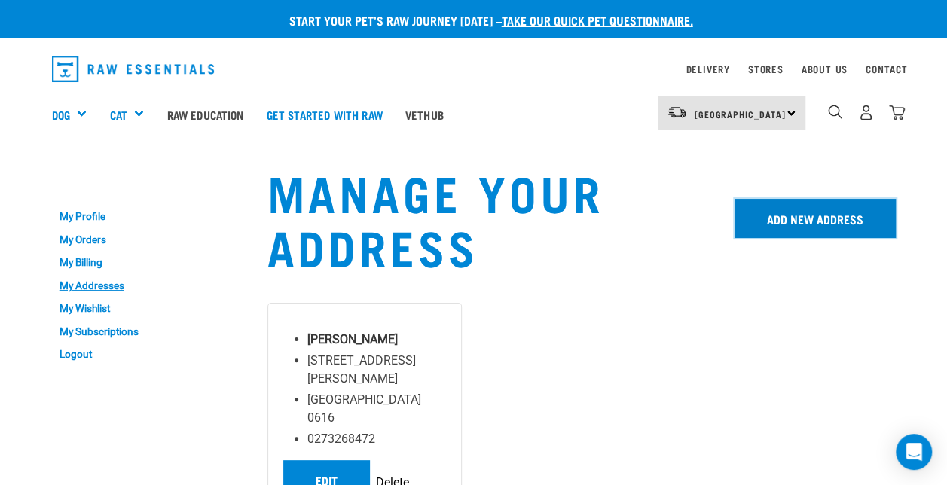
click at [799, 220] on link "Add New Address" at bounding box center [814, 218] width 161 height 39
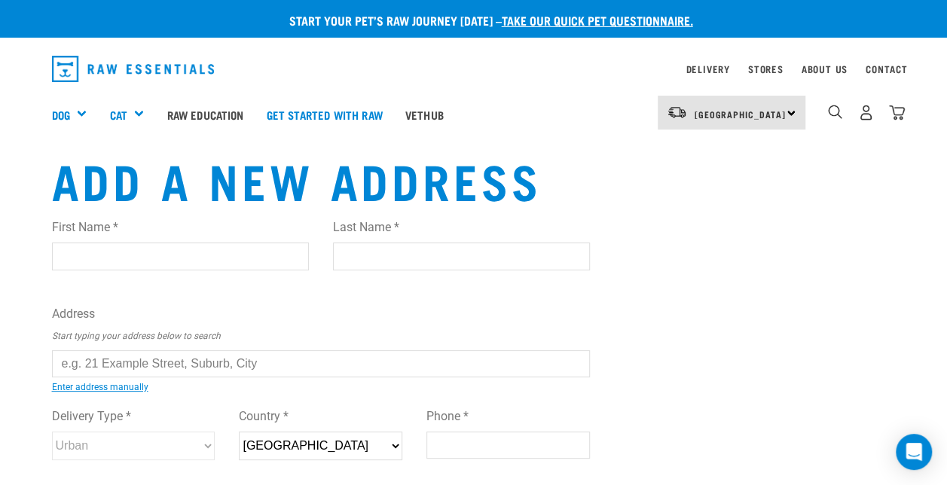
click at [152, 252] on input "First Name *" at bounding box center [180, 256] width 257 height 27
type input "[PERSON_NAME]"
type input "W"
click at [152, 252] on input "[PERSON_NAME]" at bounding box center [180, 256] width 257 height 27
type input "L"
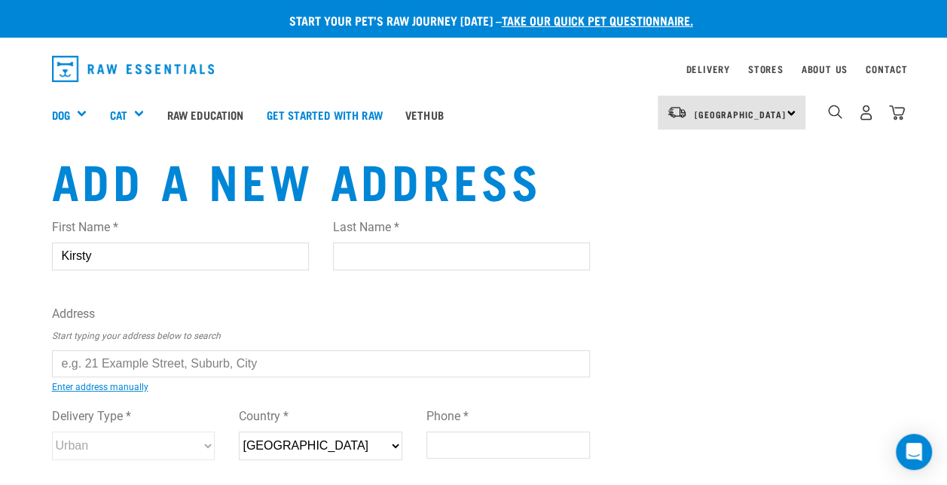
type input "Kirsty"
type input "Armstrong"
click at [264, 301] on div "First Name * Kirsty Last Name * Armstrong Address Start typing your address bel…" at bounding box center [321, 353] width 539 height 295
click at [242, 369] on input "text" at bounding box center [321, 363] width 539 height 27
click at [197, 458] on div "First Name * Kirsty Last Name * Armstrong Address Start typing your address bel…" at bounding box center [321, 353] width 539 height 295
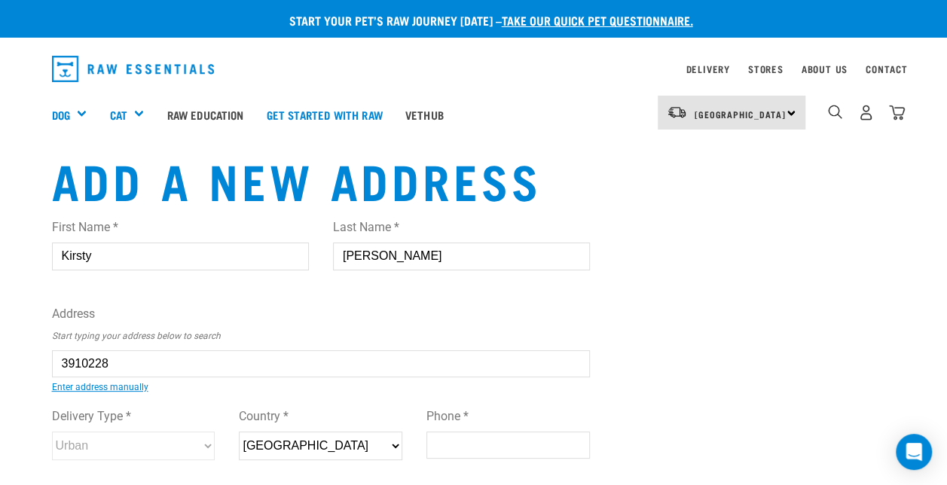
type input "8 Lansdown Street, Wanaka 9305"
type input "[STREET_ADDRESS]"
type input "Wanaka"
type input "Otago"
select select "OTA"
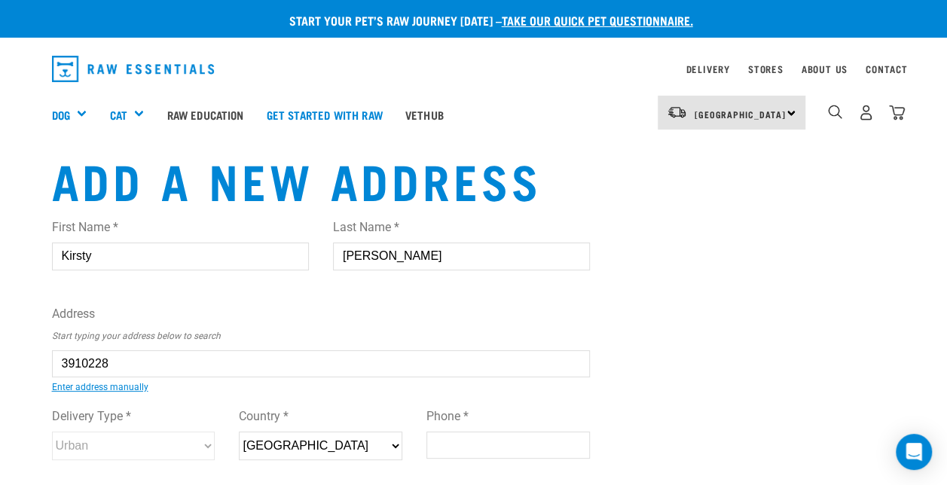
type input "9305"
select select "Urban"
type input "8 Lansdown Street, Wanaka 9305"
click at [736, 362] on div "Add a new address First Name * Kirsty Last Name * Armstrong Address Start typin…" at bounding box center [474, 383] width 868 height 462
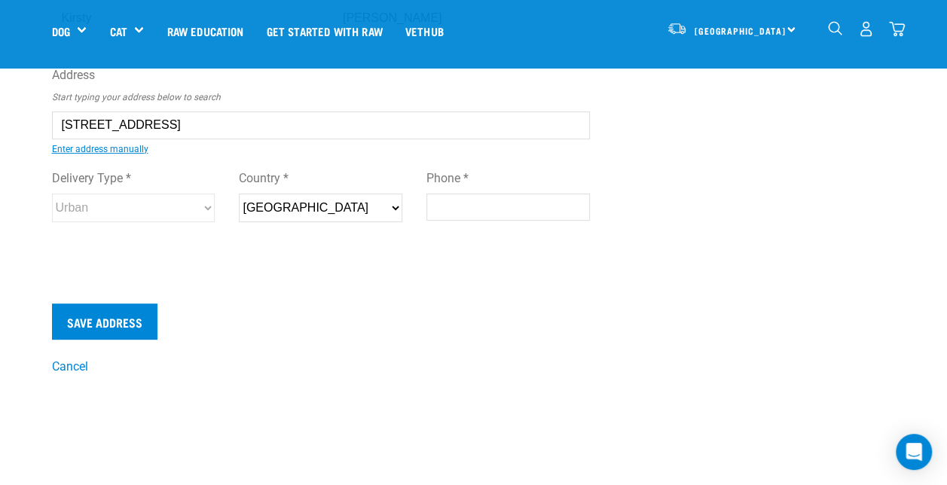
scroll to position [136, 0]
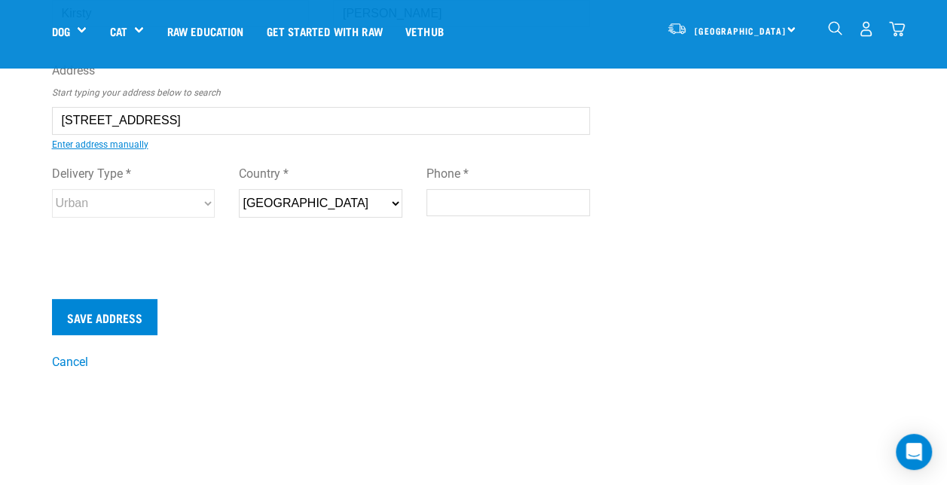
click at [474, 205] on input "Phone *" at bounding box center [507, 202] width 163 height 27
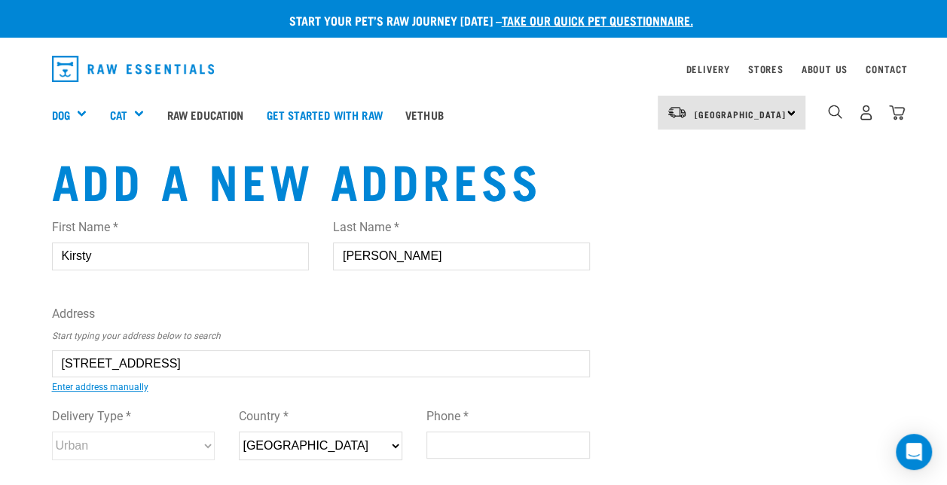
click at [110, 261] on input "Kirsty" at bounding box center [180, 256] width 257 height 27
type input "Lynda"
click at [383, 259] on input "Armstrong" at bounding box center [461, 256] width 257 height 27
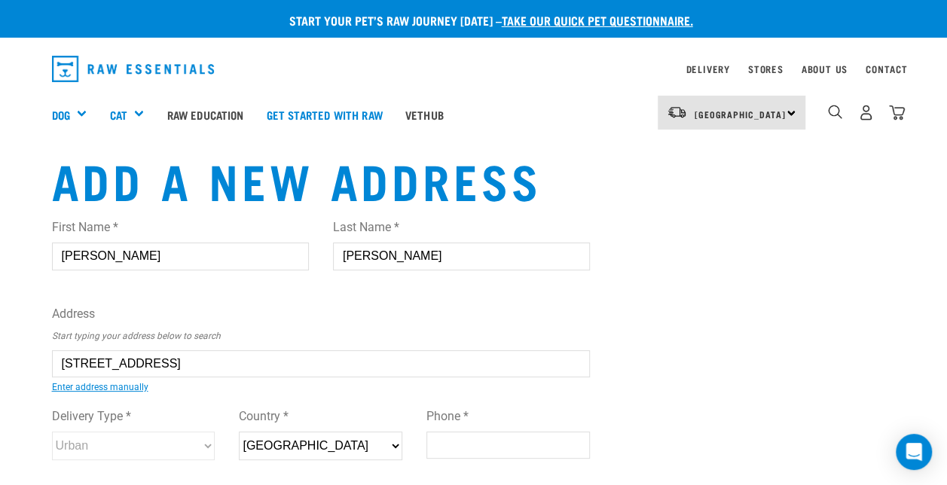
type input "Walsh-Pasco"
click at [591, 321] on div "First Name * Lynda Last Name * Walsh-Pasco Address Start typing your address be…" at bounding box center [321, 364] width 563 height 317
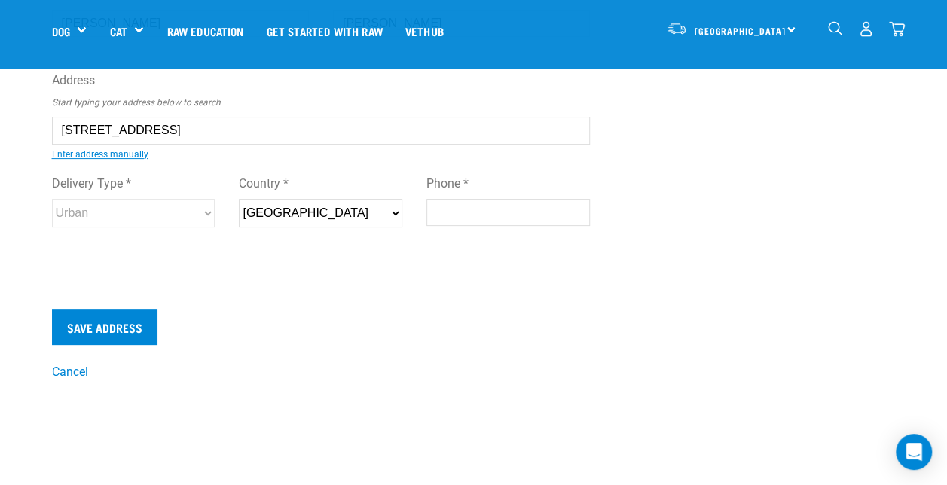
scroll to position [127, 0]
click at [476, 196] on div "Phone *" at bounding box center [507, 194] width 163 height 65
click at [476, 215] on input "Phone *" at bounding box center [507, 211] width 163 height 27
type input "0211127353"
click at [410, 264] on div "First Name * Lynda Last Name * Walsh-Pasco Address Start typing your address be…" at bounding box center [321, 120] width 539 height 295
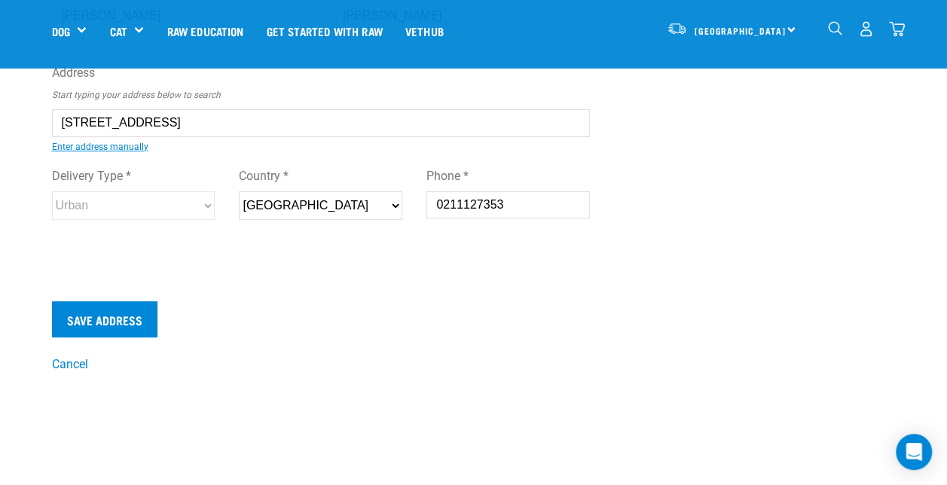
scroll to position [142, 0]
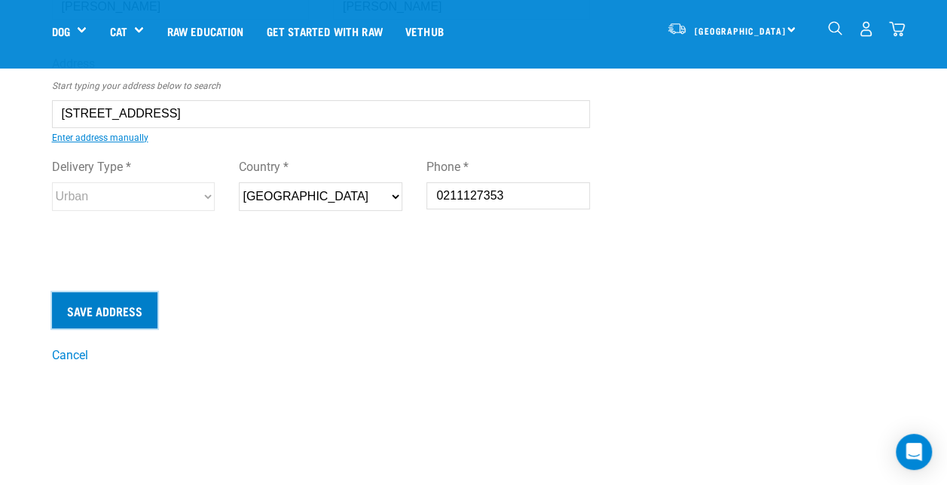
click at [93, 300] on input "Save Address" at bounding box center [104, 310] width 105 height 36
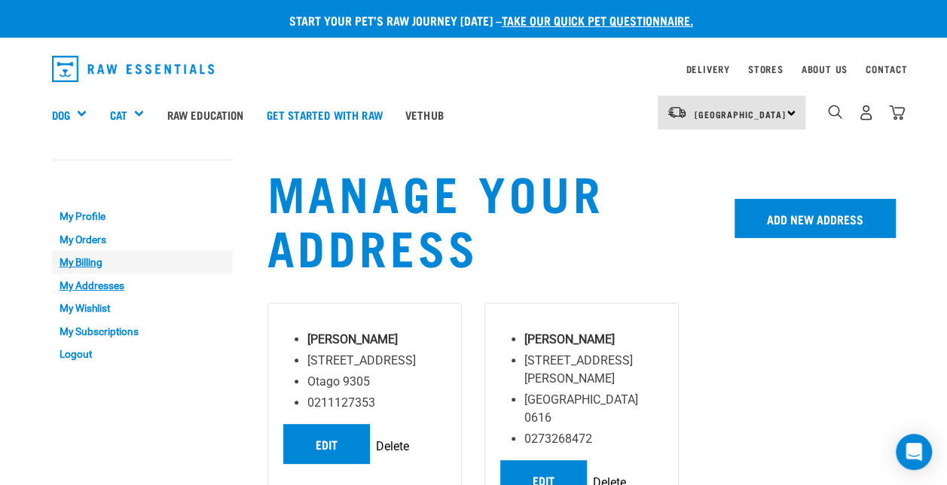
click at [87, 262] on link "My Billing" at bounding box center [142, 262] width 181 height 23
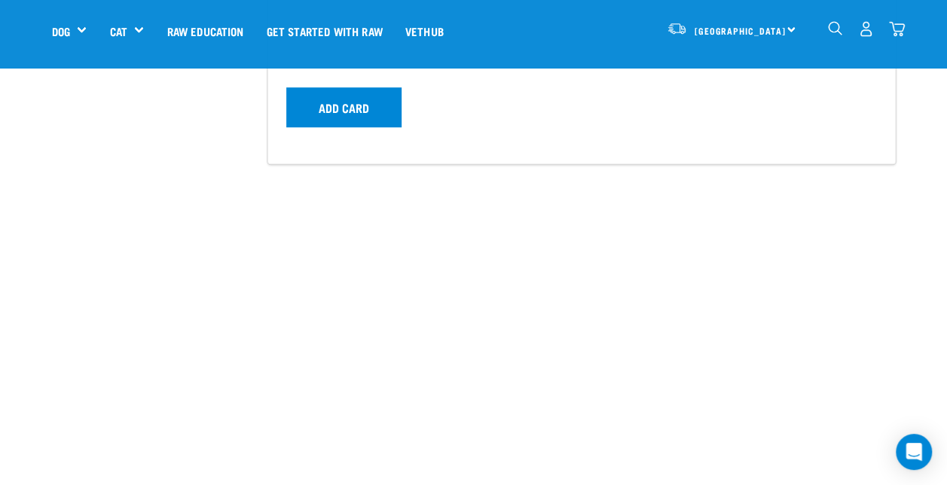
scroll to position [394, 0]
